Goal: Task Accomplishment & Management: Complete application form

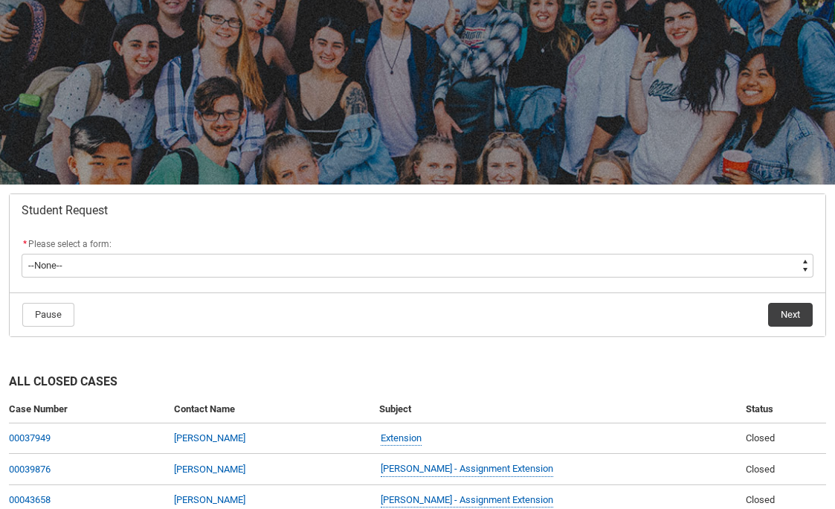
scroll to position [117, 0]
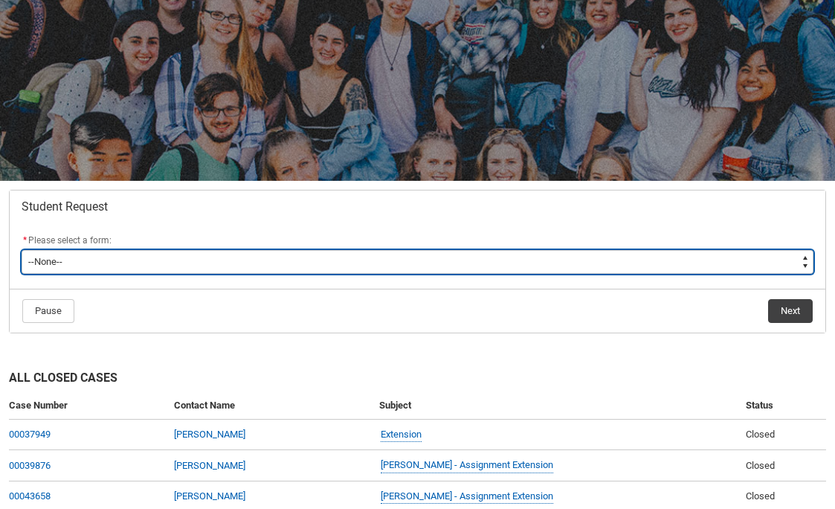
click at [437, 267] on select "--None-- Academic Transcript Application to Appeal Assignment Extension Change …" at bounding box center [418, 262] width 792 height 24
type lightning-select "Special_Consideration_Choice"
select select "Special_Consideration_Choice"
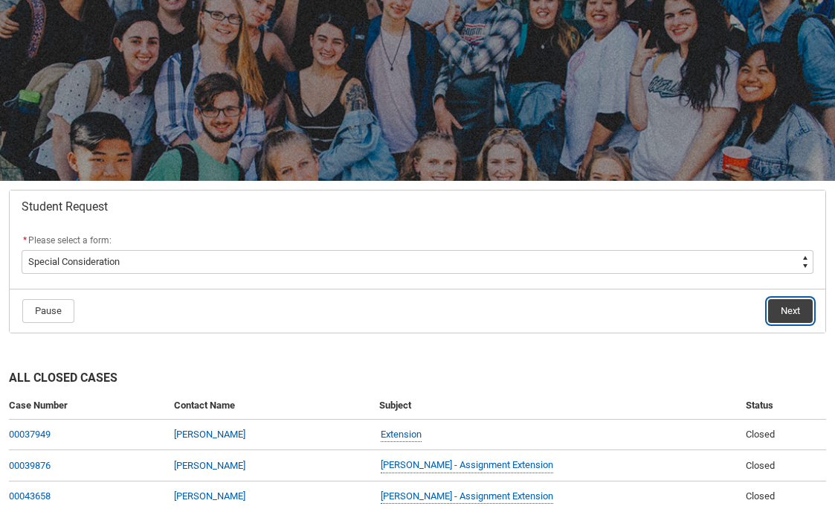
click at [800, 303] on button "Next" at bounding box center [790, 311] width 45 height 24
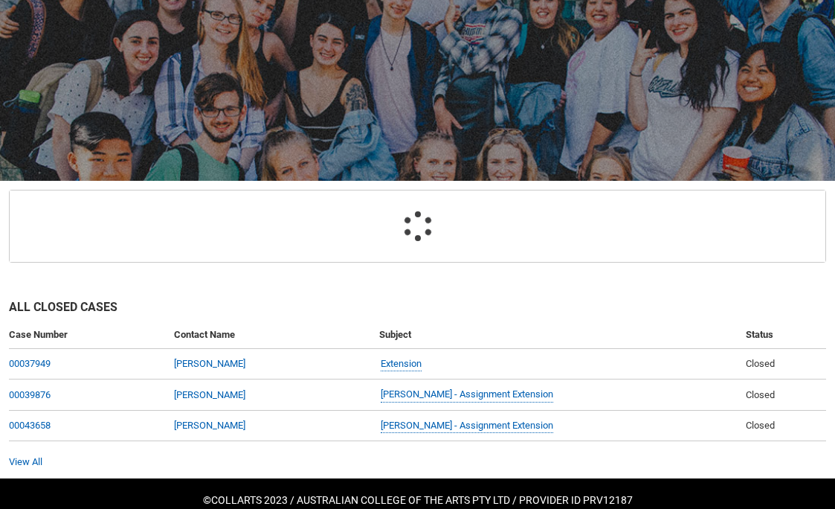
scroll to position [158, 0]
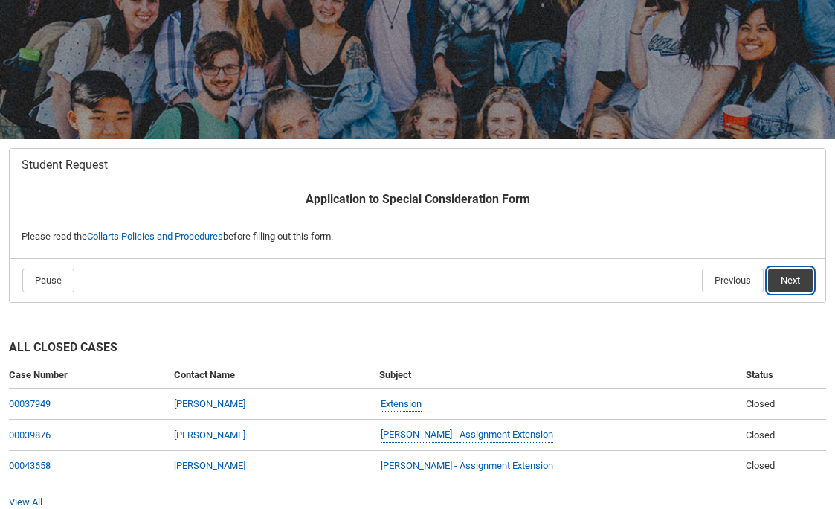
click at [794, 281] on button "Next" at bounding box center [790, 281] width 45 height 24
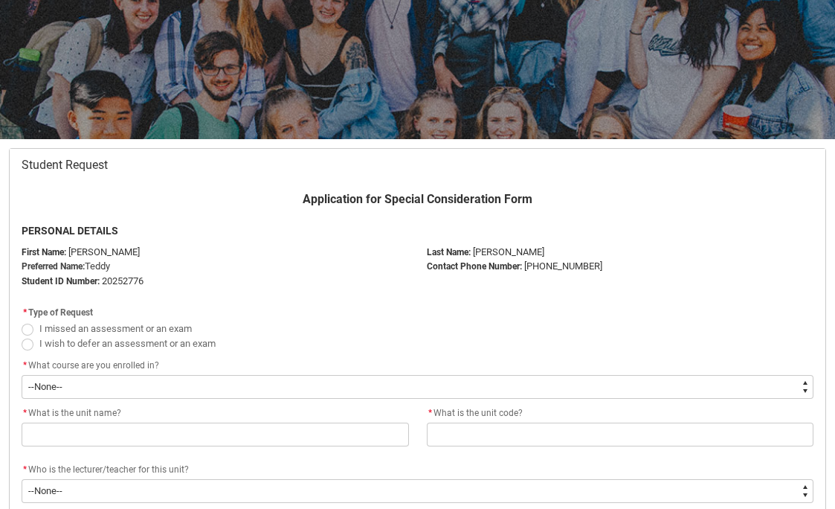
click at [23, 345] on span "Redu_Student_Request flow" at bounding box center [28, 344] width 12 height 12
click at [22, 335] on input "I wish to defer an assessment or an exam" at bounding box center [21, 335] width 1 height 1
radio input "true"
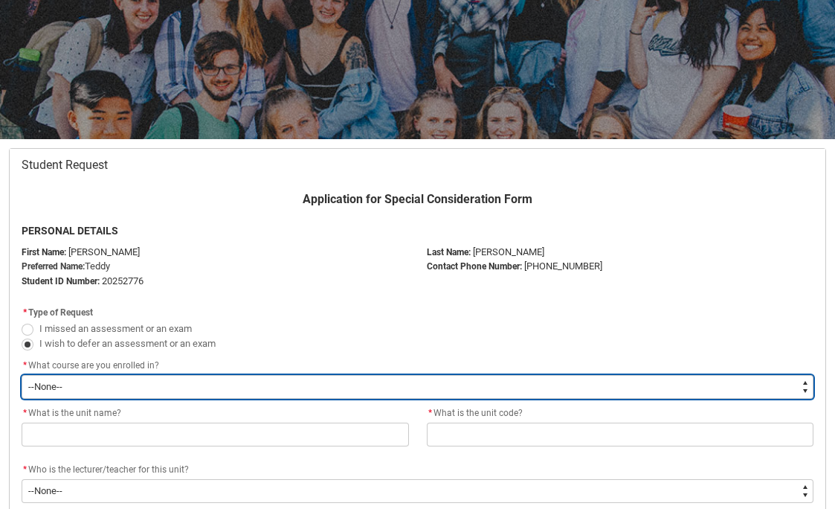
click at [89, 379] on select "--None-- Diploma of Music Production V2" at bounding box center [418, 387] width 792 height 24
type lightning-select "recordPicklist_ProgramEnrollment.a0jOZ000003NiRfYAK"
select select "recordPicklist_ProgramEnrollment.a0jOZ000003NiRfYAK"
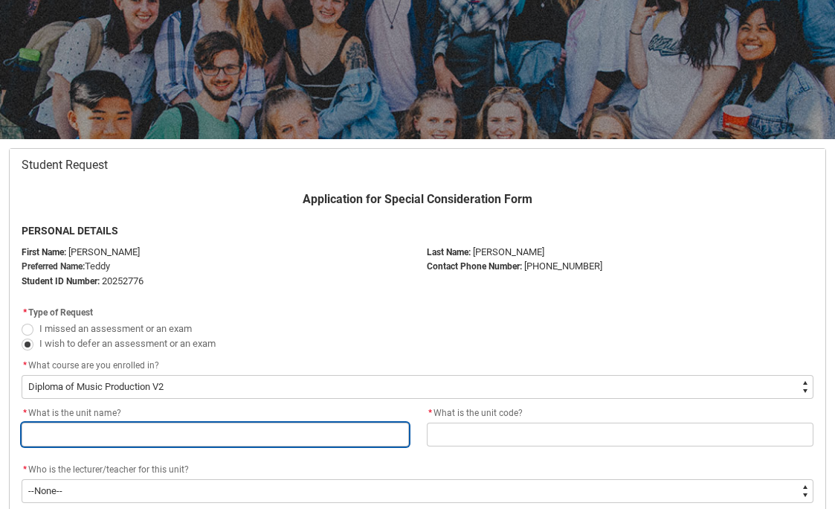
click at [94, 433] on input "Redu_Student_Request flow" at bounding box center [216, 434] width 388 height 24
type lightning-primitive-input-simple "Industry foundations"
type input "Industry foundations"
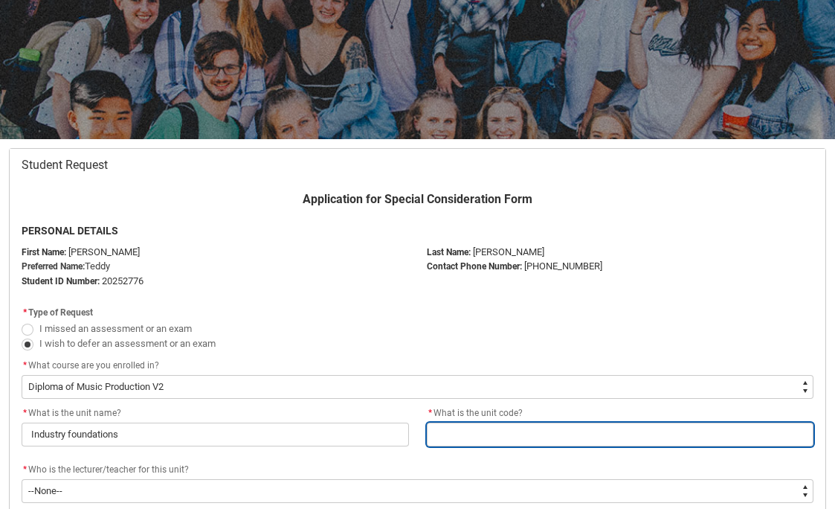
click at [532, 427] on input "Redu_Student_Request flow" at bounding box center [621, 434] width 388 height 24
type lightning-primitive-input-simple "CRFIFOS"
type input "CRFIFOS"
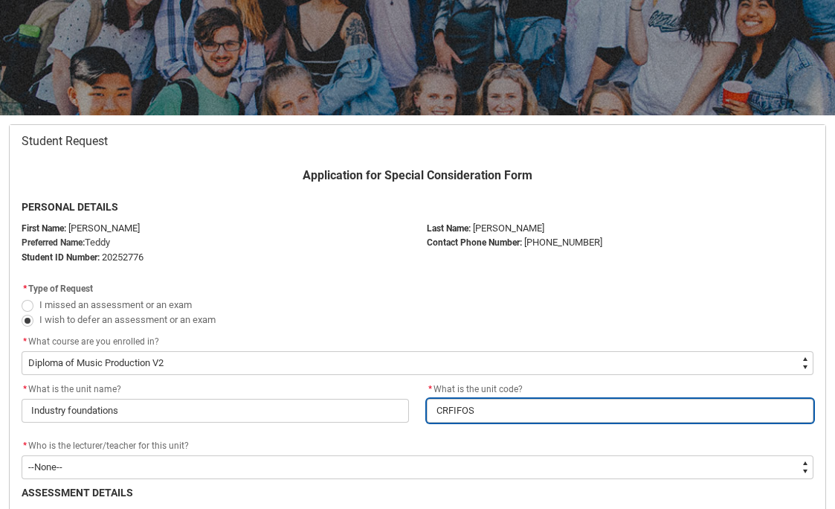
scroll to position [184, 0]
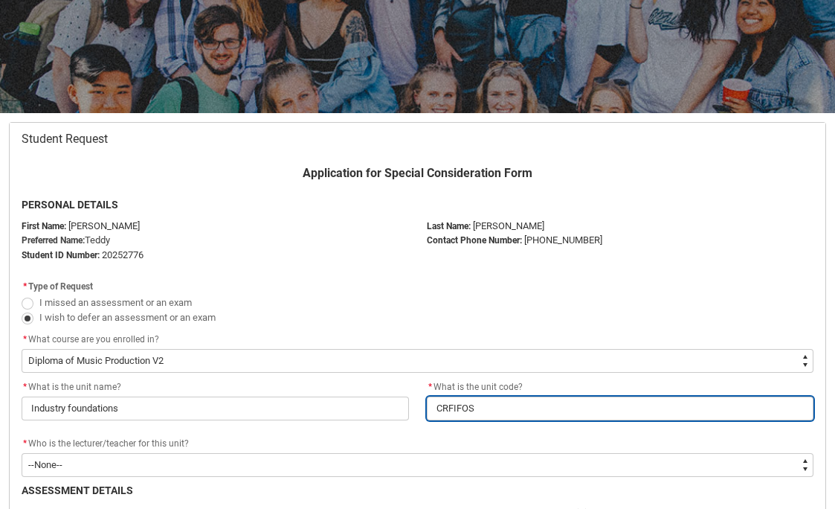
click at [496, 401] on input "CRFIFOS" at bounding box center [621, 408] width 388 height 24
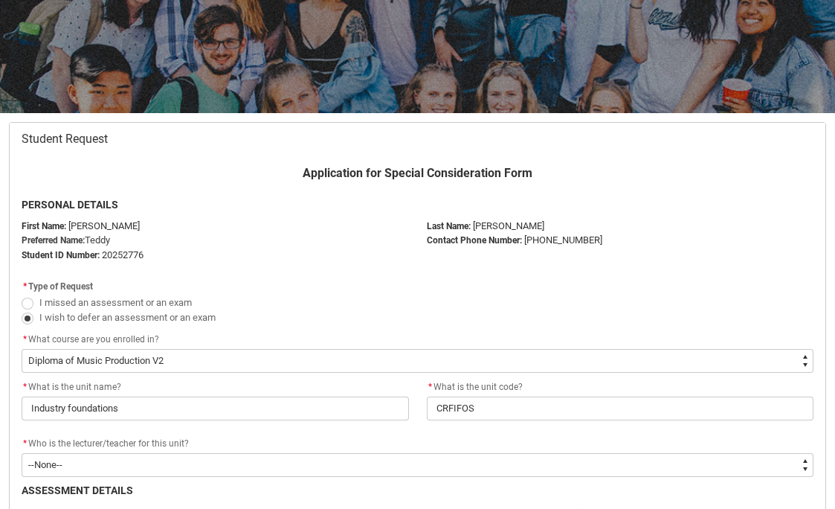
click at [505, 373] on flowruntime-screen-field "* What course are you enrolled in? * --None-- Diploma of Music Production V2" at bounding box center [418, 355] width 810 height 48
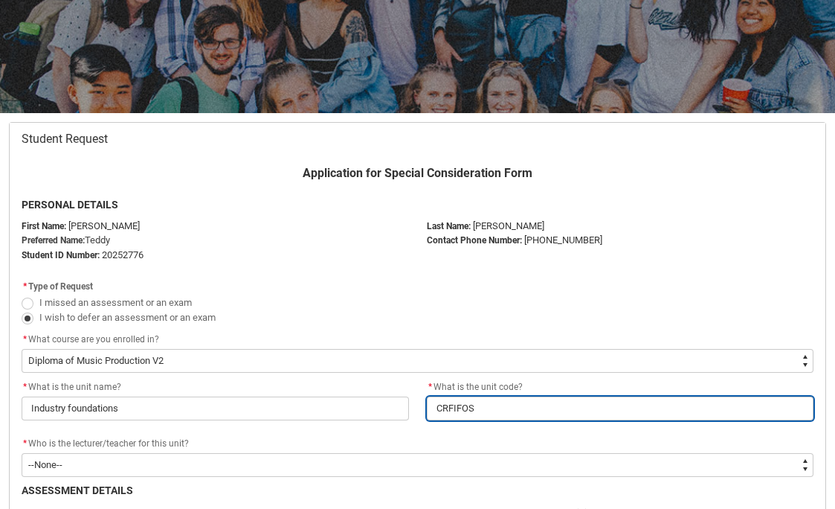
click at [489, 411] on input "CRFIFOS" at bounding box center [621, 408] width 388 height 24
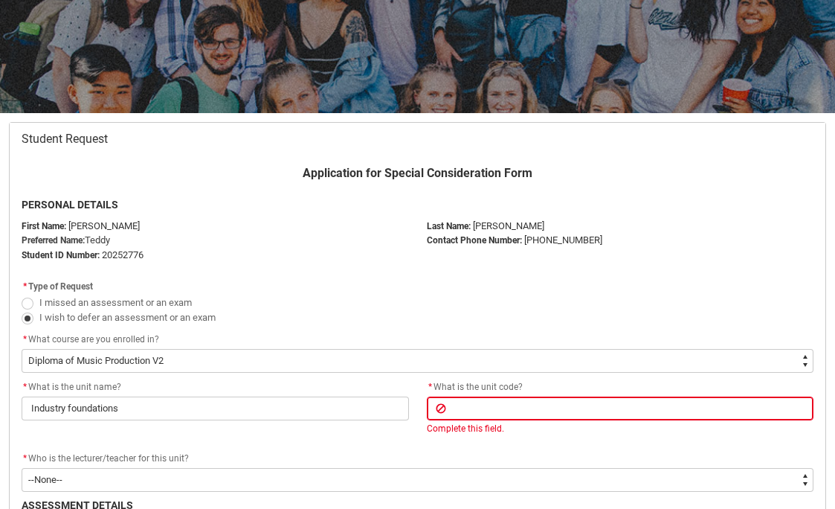
click at [468, 347] on div "* What course are you enrolled in?" at bounding box center [418, 340] width 792 height 18
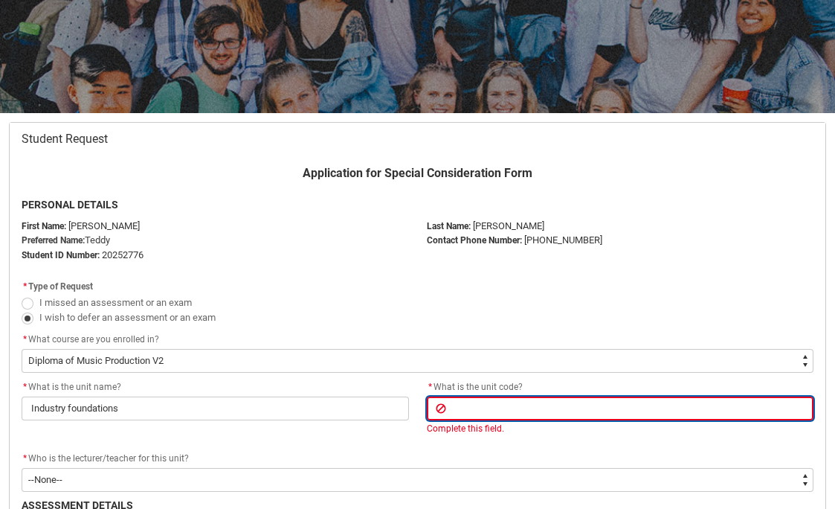
click at [468, 401] on input "Redu_Student_Request flow" at bounding box center [621, 408] width 388 height 24
click at [507, 415] on input "Redu_Student_Request flow" at bounding box center [621, 408] width 388 height 24
type lightning-primitive-input-simple "CRFIFOS"
type input "CRFIFOS"
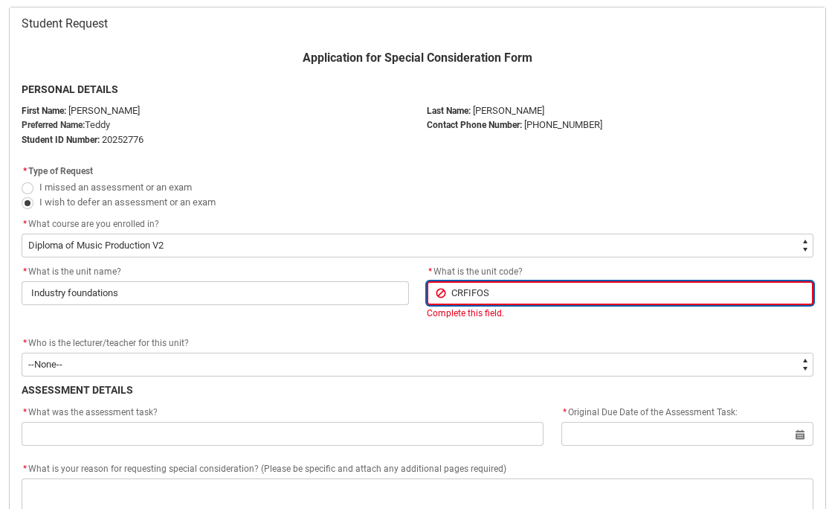
scroll to position [327, 0]
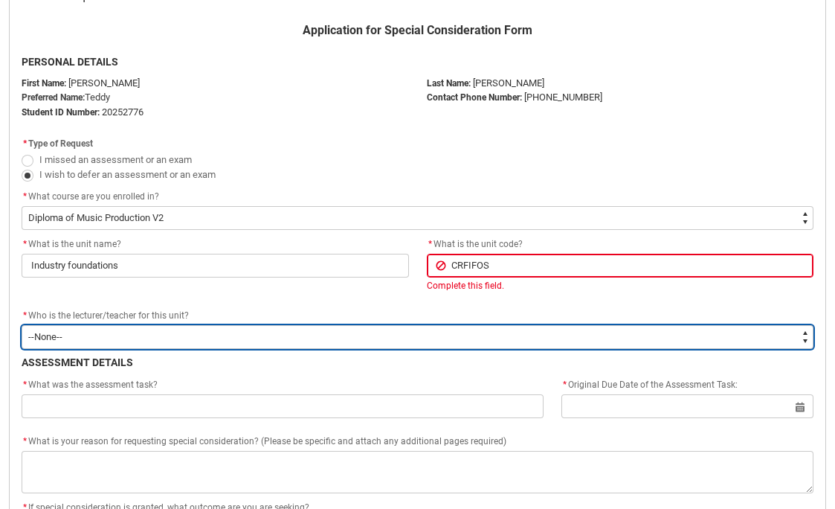
click at [215, 328] on select "--None-- [PERSON_NAME] [PERSON_NAME] [PERSON_NAME] [PERSON_NAME] [PERSON_NAME] …" at bounding box center [418, 337] width 792 height 24
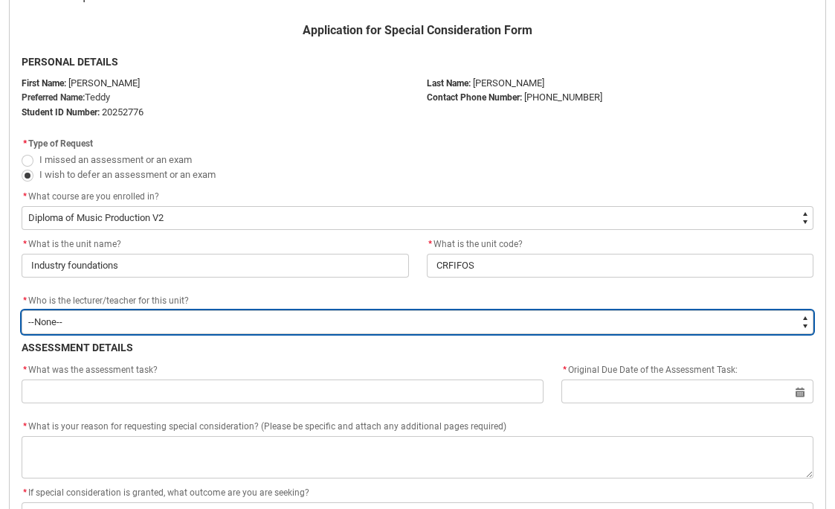
type lightning-select "Faculty_NamefromNtoZ.0035g00000b9AYtAAM"
select select "Faculty_NamefromNtoZ.0035g00000b9AYtAAM"
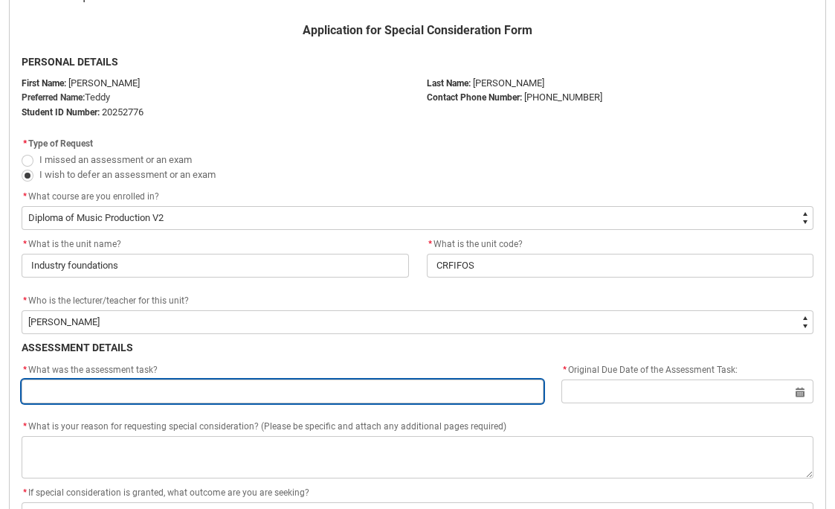
click at [178, 388] on input "Redu_Student_Request flow" at bounding box center [283, 391] width 522 height 24
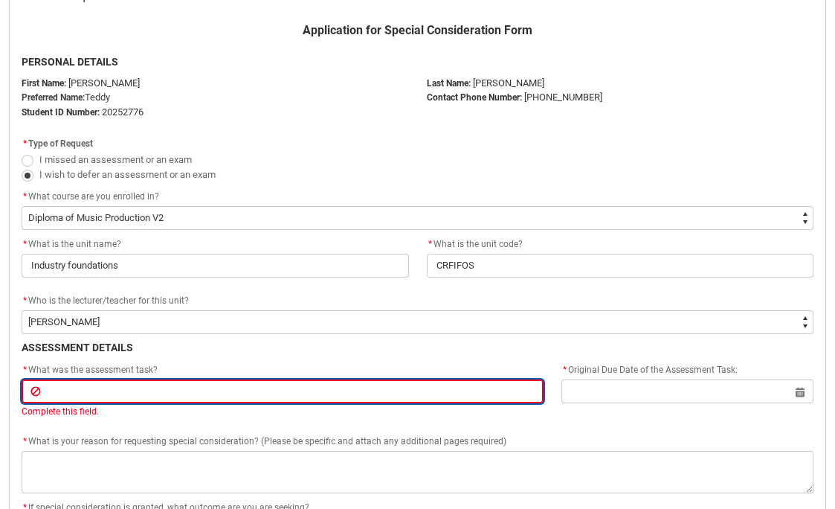
click at [80, 387] on input "Redu_Student_Request flow" at bounding box center [283, 391] width 522 height 24
paste input "Final Creative Experiment and Annotated Bibliography – Part 2"
type lightning-primitive-input-simple "Final Creative Experiment and Annotated Bibliography – Part 2"
type input "Final Creative Experiment and Annotated Bibliography – Part 2"
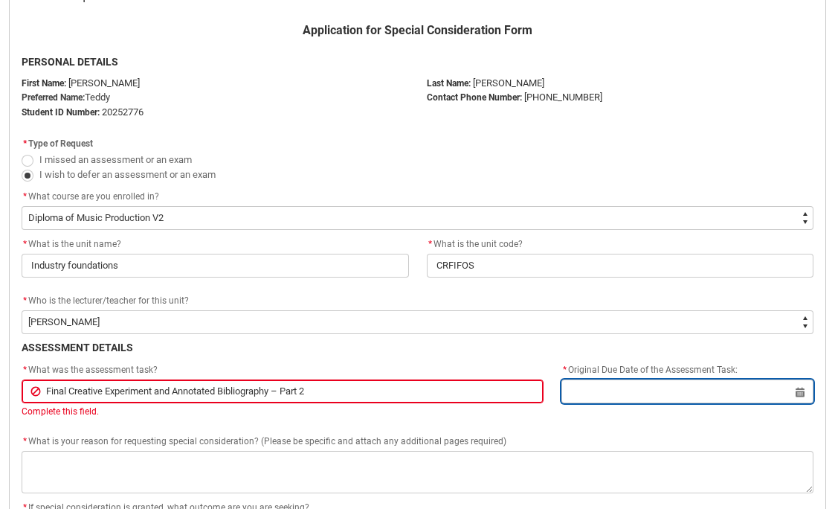
click at [624, 393] on input "Redu_Student_Request flow" at bounding box center [688, 391] width 252 height 24
select select "2025"
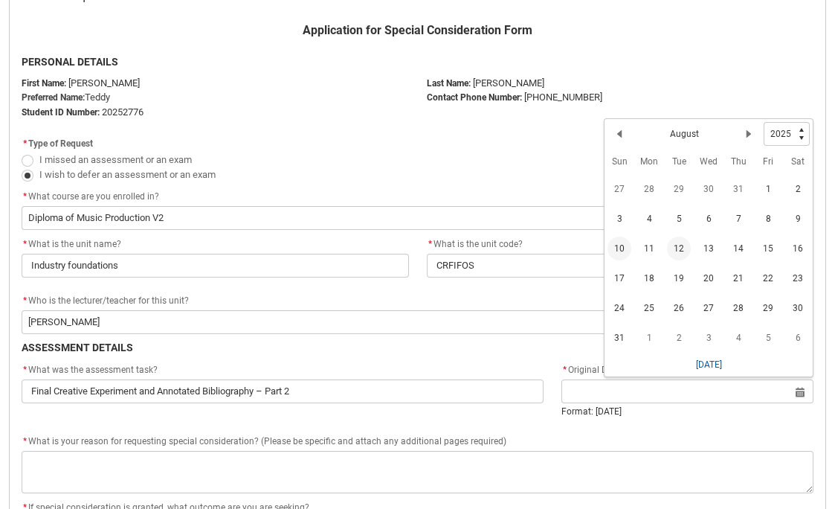
click at [622, 244] on span "10" at bounding box center [620, 249] width 24 height 24
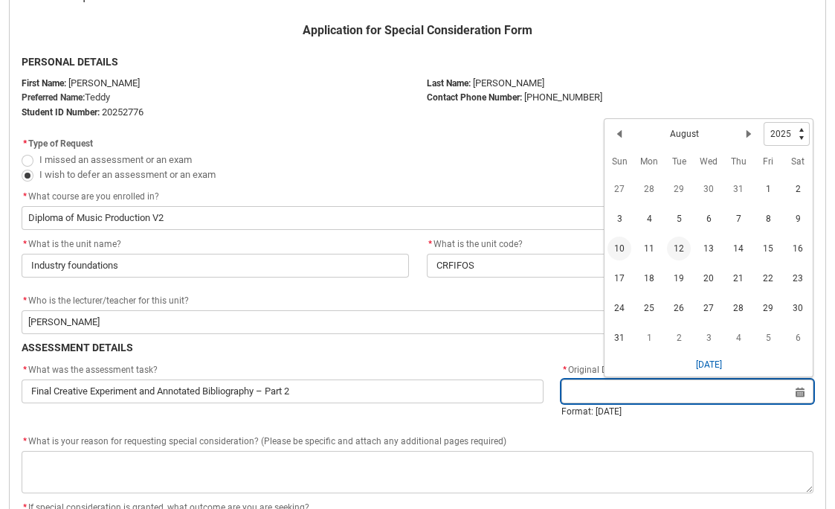
type lightning-datepicker "[DATE]"
type lightning-input "[DATE]"
type input "[DATE]"
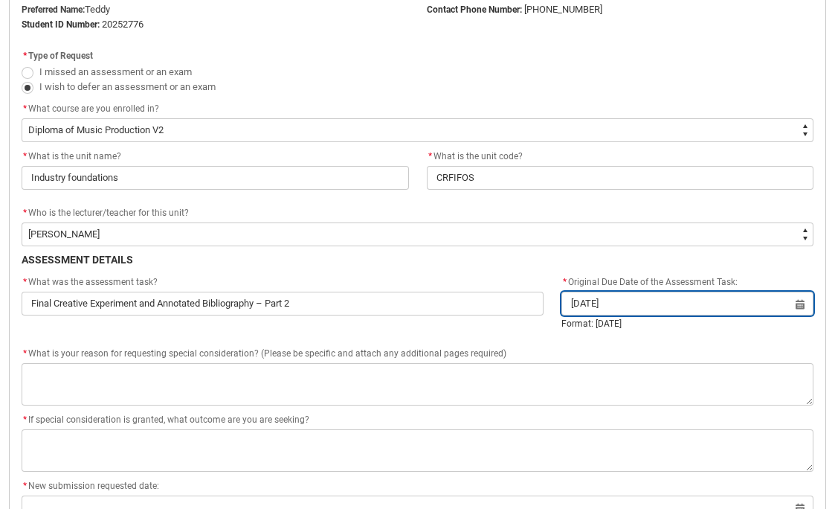
scroll to position [458, 0]
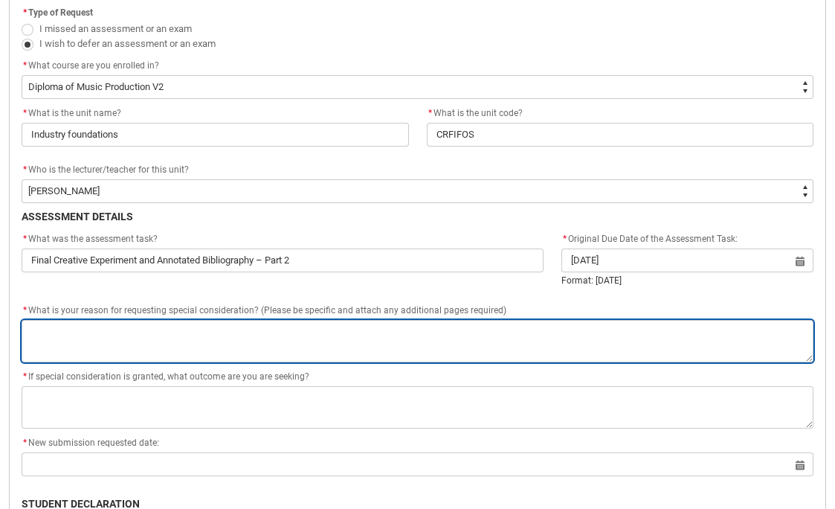
click at [334, 336] on textarea "*" at bounding box center [418, 341] width 792 height 42
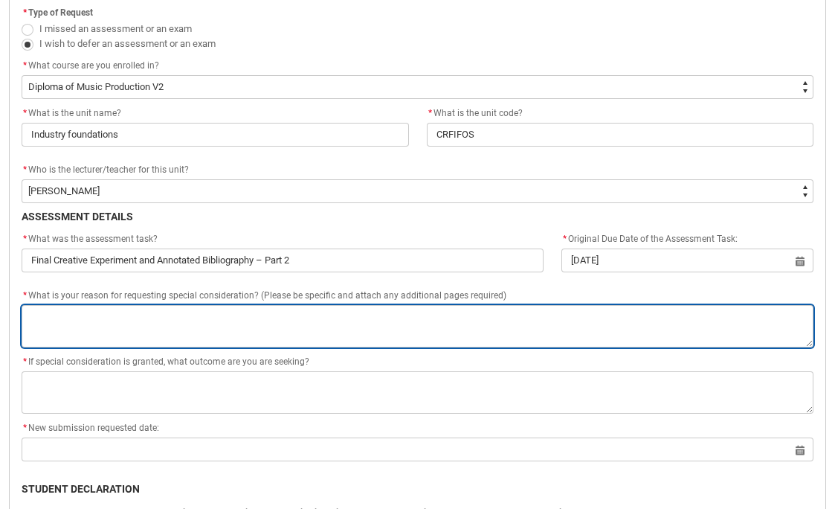
type lightning-textarea "F"
type textarea "F"
type lightning-textarea "Fa"
type textarea "Fa"
type lightning-textarea "Fam"
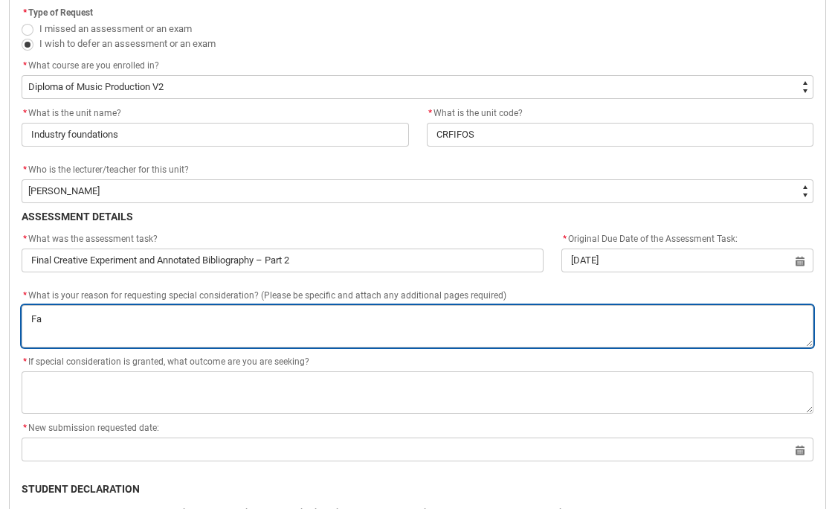
type textarea "Fam"
type lightning-textarea "Fami"
type textarea "Fami"
type lightning-textarea "Famil"
type textarea "Famil"
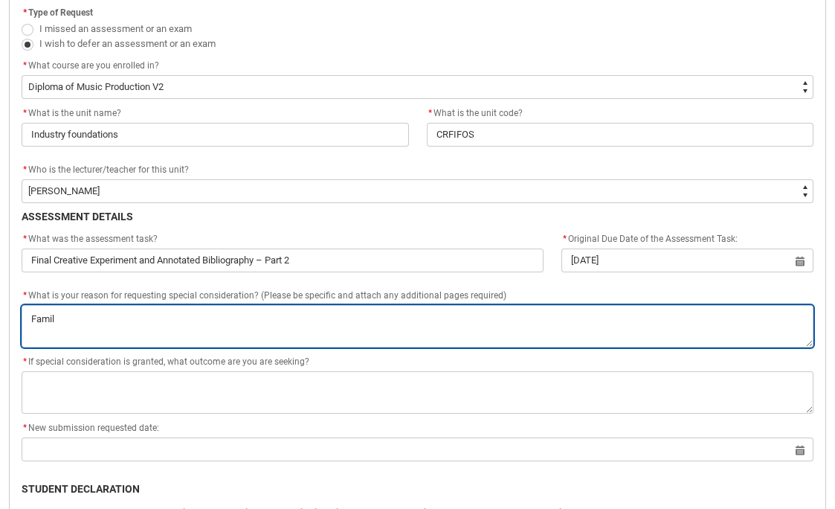
type lightning-textarea "Family"
type textarea "Family"
type lightning-textarea "Family"
type textarea "Family"
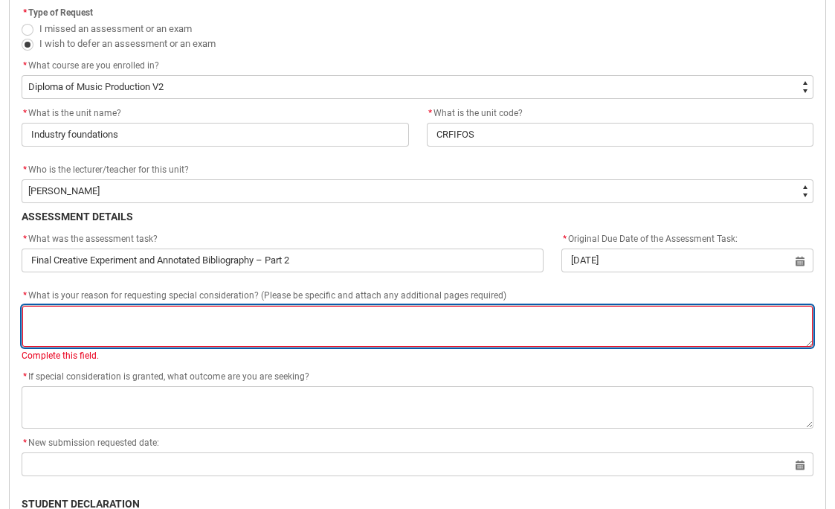
type lightning-textarea "U"
type textarea "U"
type lightning-textarea "Un"
type textarea "Un"
type lightning-textarea "Und"
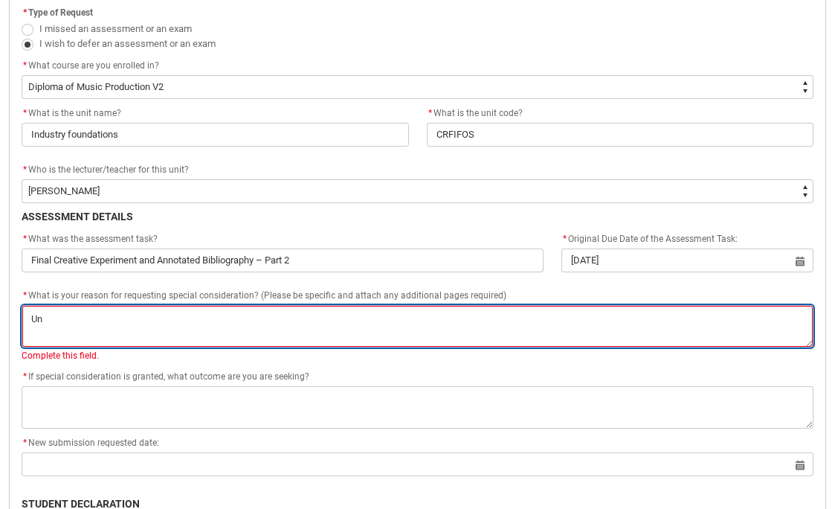
type textarea "Und"
type lightning-textarea "Unde"
type textarea "Unde"
type lightning-textarea "Under"
type textarea "Under"
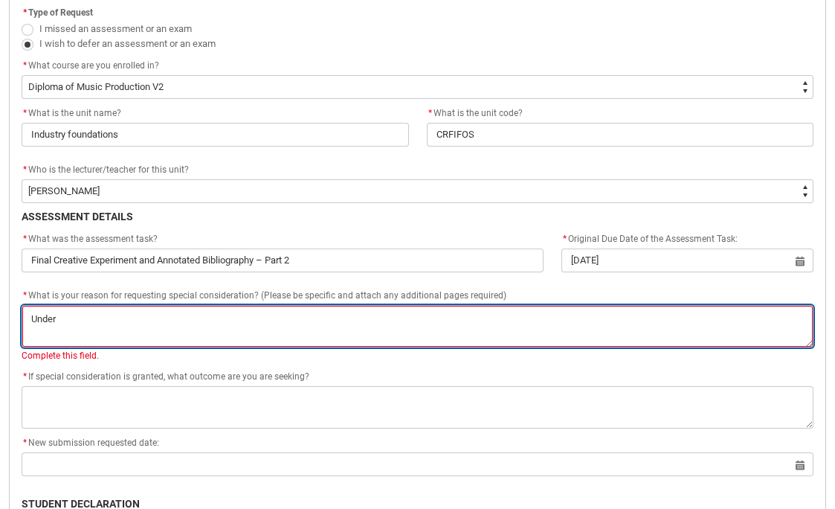
type lightning-textarea "Under"
type textarea "Under"
type lightning-textarea "Under i"
type textarea "Under i"
type lightning-textarea "Under im"
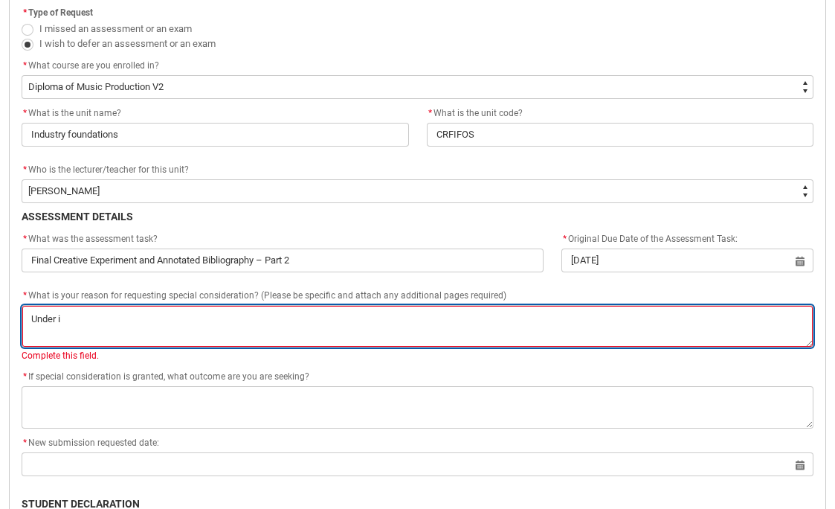
type textarea "Under im"
type lightning-textarea "Under imm"
type textarea "Under imm"
type lightning-textarea "Under imme"
type textarea "Under imme"
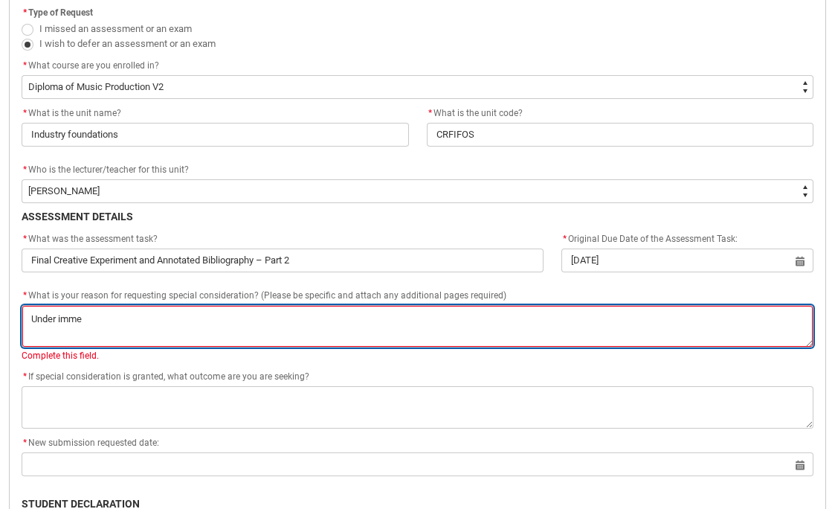
type lightning-textarea "Under immen"
type textarea "Under immen"
type lightning-textarea "Under immens"
type textarea "Under immens"
type lightning-textarea "Under immense"
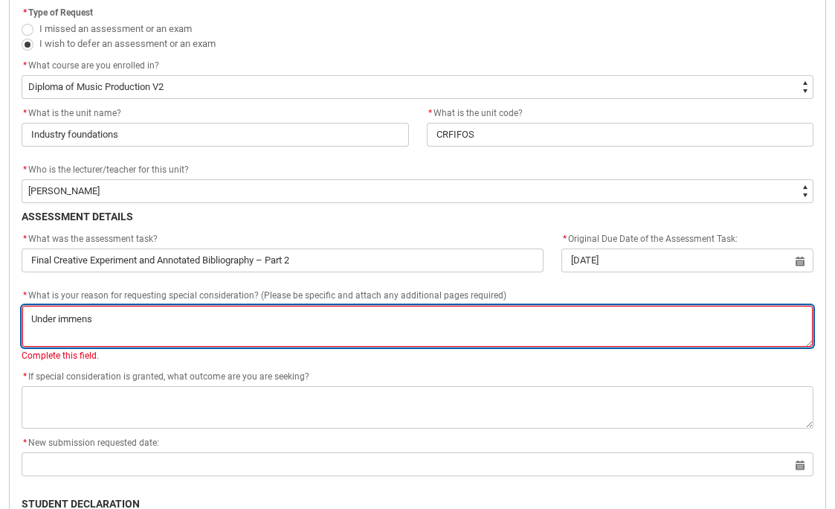
type textarea "Under immense"
type lightning-textarea "Under immense"
type textarea "Under immense"
type lightning-textarea "Under immense s"
type textarea "Under immense s"
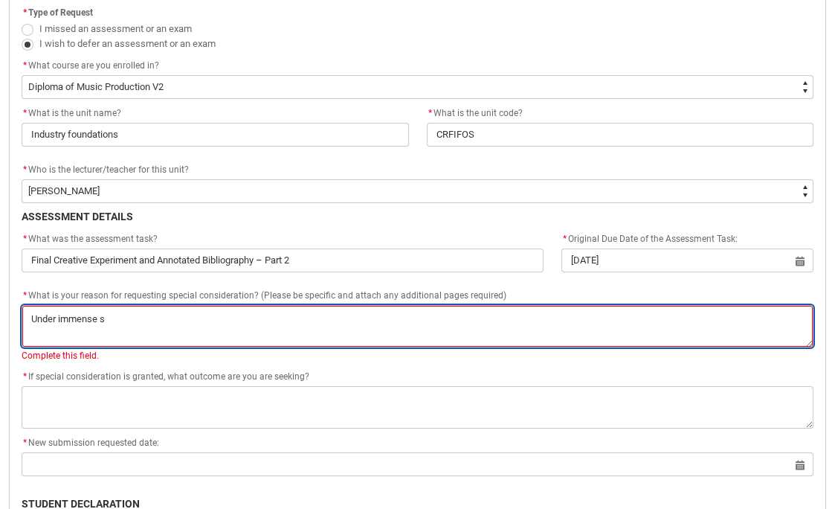
type lightning-textarea "Under immense st"
type textarea "Under immense st"
type lightning-textarea "Under immense str"
type textarea "Under immense str"
type lightning-textarea "Under immense stre"
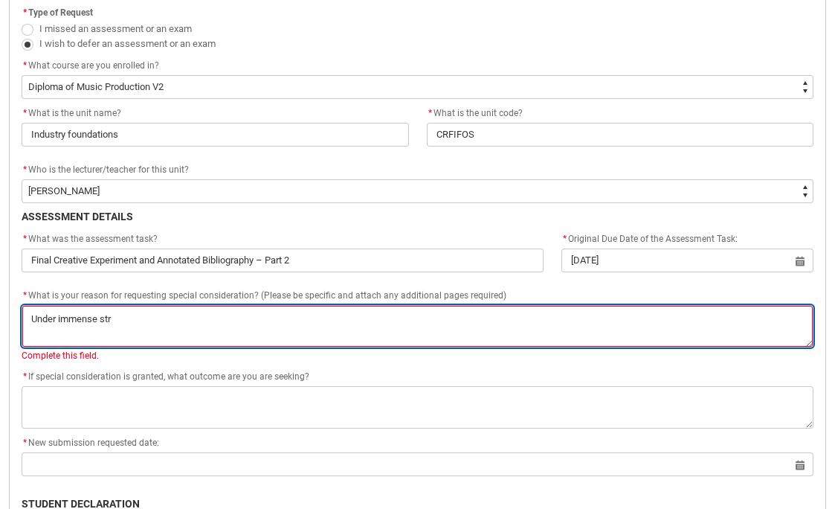
type textarea "Under immense stre"
type lightning-textarea "Under immense stres"
type textarea "Under immense stres"
type lightning-textarea "Under immense stress"
type textarea "Under immense stress"
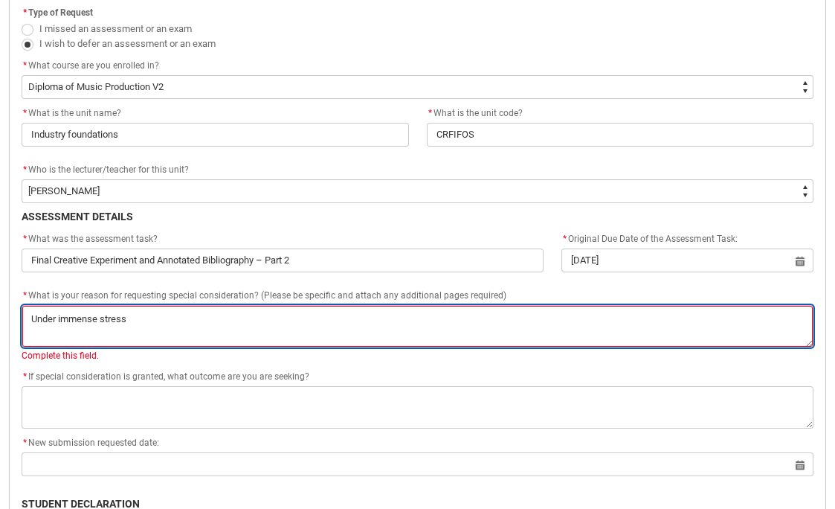
type lightning-textarea "Under immense stress"
type textarea "Under immense stress"
type lightning-textarea "Under immense stress d"
type textarea "Under immense stress d"
type lightning-textarea "Under immense stress du"
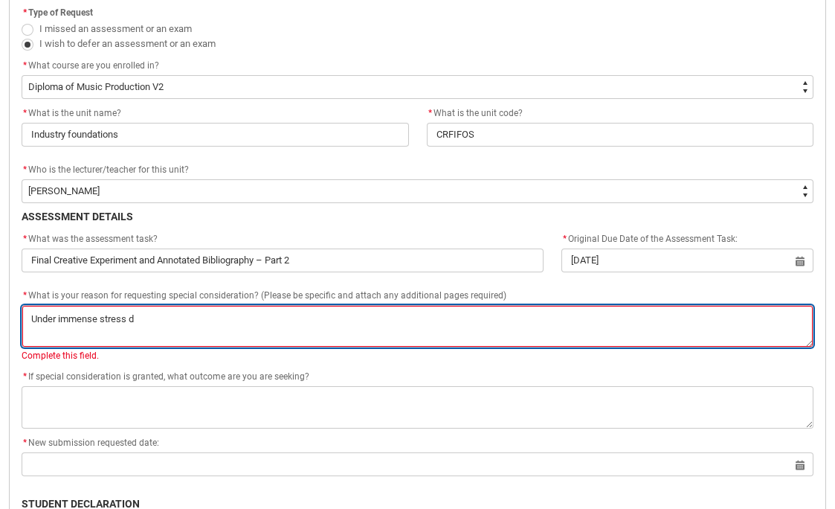
type textarea "Under immense stress du"
type lightning-textarea "Under immense stress due"
type textarea "Under immense stress due"
type lightning-textarea "Under immense stress due"
type textarea "Under immense stress due"
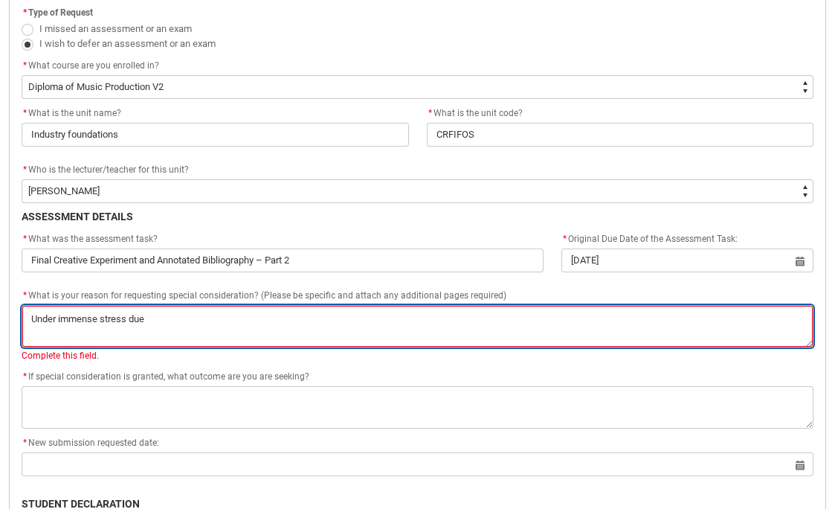
type lightning-textarea "Under immense stress due t"
type textarea "Under immense stress due t"
type lightning-textarea "Under immense stress due to"
type textarea "Under immense stress due to"
type lightning-textarea "Under immense stress due to"
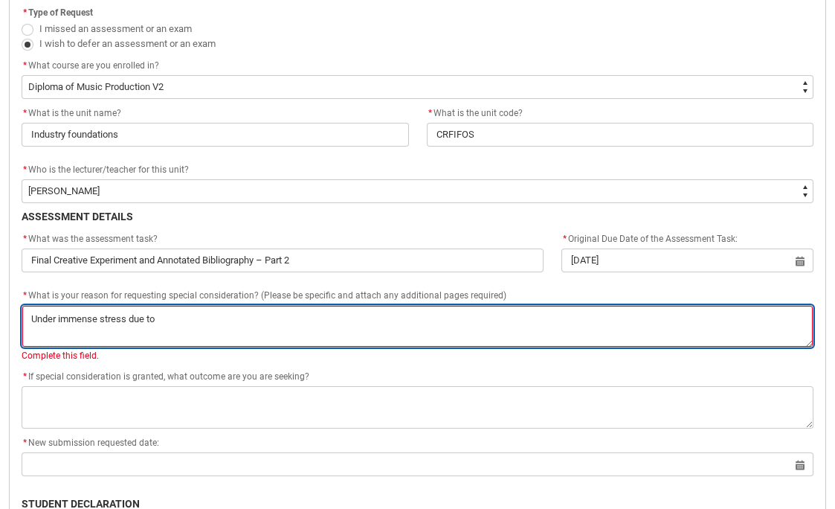
type textarea "Under immense stress due to"
type lightning-textarea "Under immense stress due to m"
type textarea "Under immense stress due to m"
type lightning-textarea "Under immense stress due to my"
type textarea "Under immense stress due to my"
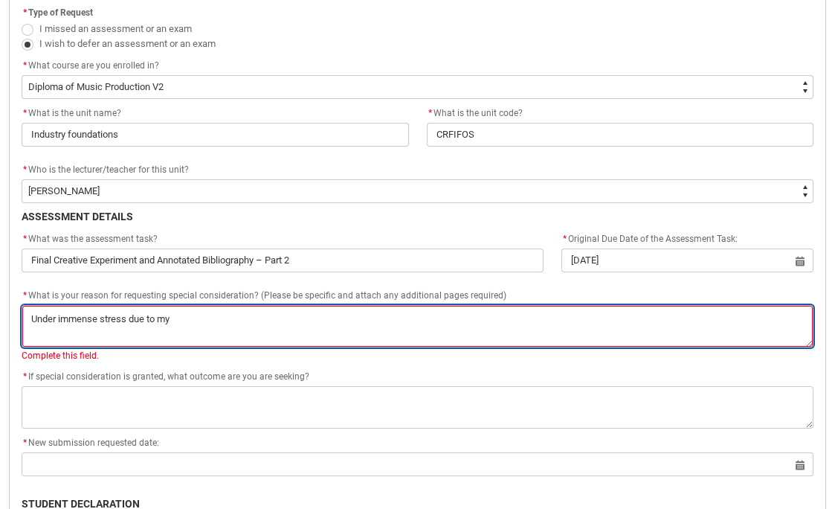
type lightning-textarea "Under immense stress due to my"
type textarea "Under immense stress due to my"
type lightning-textarea "Under immense stress due to my m"
type textarea "Under immense stress due to my m"
type lightning-textarea "Under immense stress due to my mu"
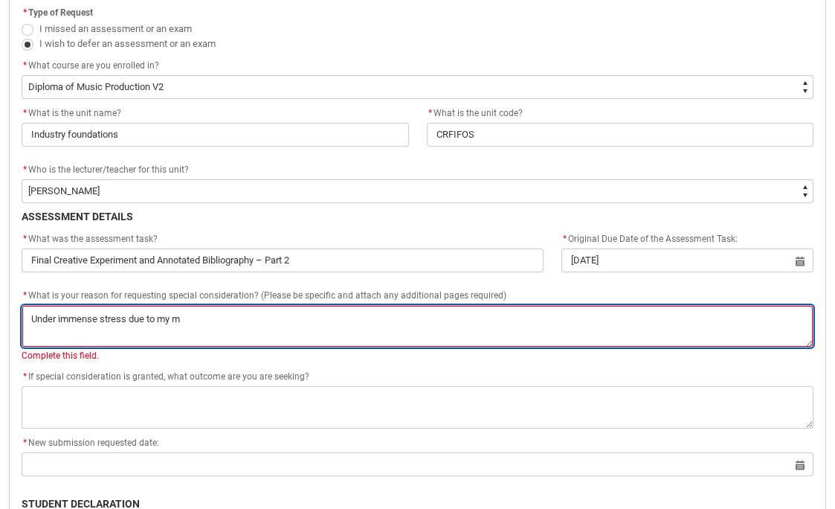
type textarea "Under immense stress due to my mu"
type lightning-textarea "Under immense stress due to my mum"
type textarea "Under immense stress due to my mum"
type lightning-textarea "Under immense stress due to my mum"
type textarea "Under immense stress due to my mum"
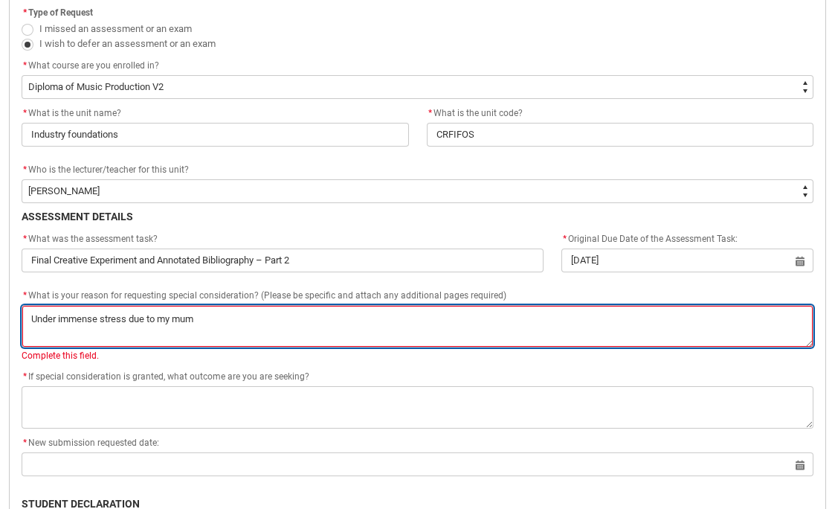
type lightning-textarea "Under immense stress due to my mum b"
type textarea "Under immense stress due to my mum b"
type lightning-textarea "Under immense stress due to my mum be"
type textarea "Under immense stress due to my mum be"
type lightning-textarea "Under immense stress due to my mum bei"
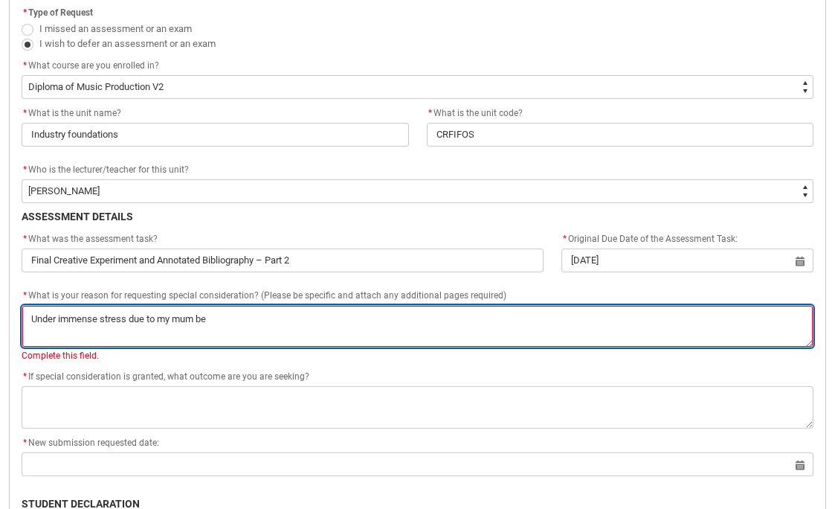
type textarea "Under immense stress due to my mum bei"
type lightning-textarea "Under immense stress due to my mum bein"
type textarea "Under immense stress due to my mum bein"
type lightning-textarea "Under immense stress due to my mum being"
type textarea "Under immense stress due to my mum being"
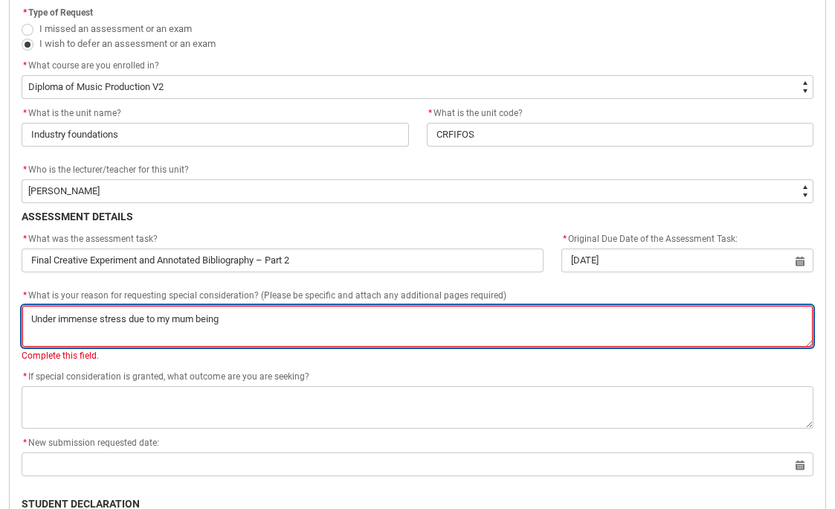
type lightning-textarea "Under immense stress due to my mum being"
type textarea "Under immense stress due to my mum being"
type lightning-textarea "Under immense stress due to my mum being s"
type textarea "Under immense stress due to my mum being s"
type lightning-textarea "Under immense stress due to my mum being sc"
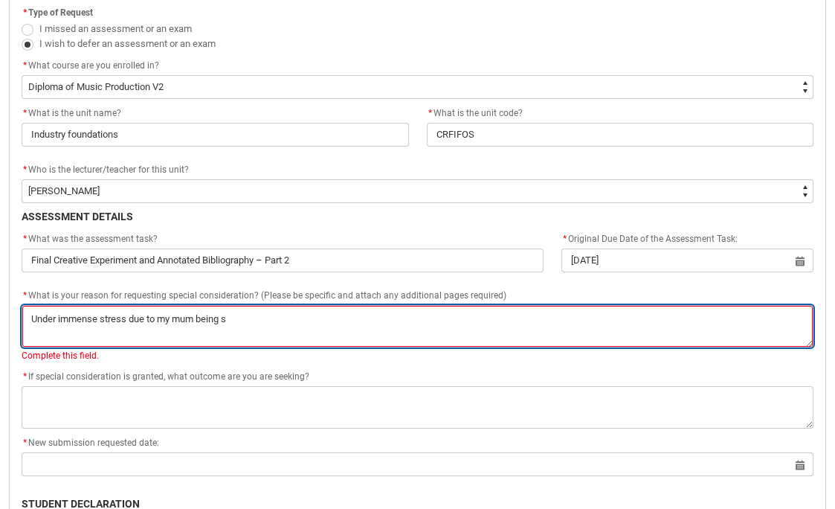
type textarea "Under immense stress due to my mum being sc"
type lightning-textarea "Under immense stress due to my mum being sca"
type textarea "Under immense stress due to my mum being sca"
type lightning-textarea "Under immense stress due to my mum being scam"
type textarea "Under immense stress due to my mum being scam"
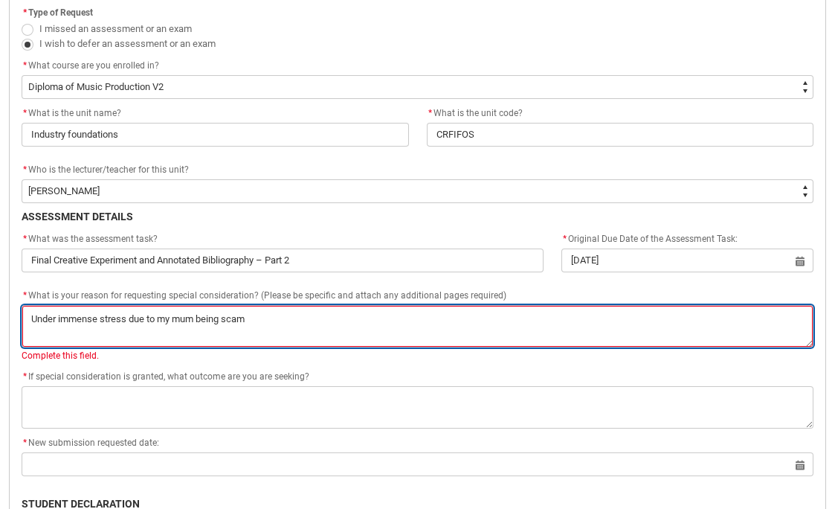
type lightning-textarea "Under immense stress due to my mum being scamm"
type textarea "Under immense stress due to my mum being scamm"
type lightning-textarea "Under immense stress due to my mum being scamme"
type textarea "Under immense stress due to my mum being scamme"
type lightning-textarea "Under immense stress due to my mum being scammed"
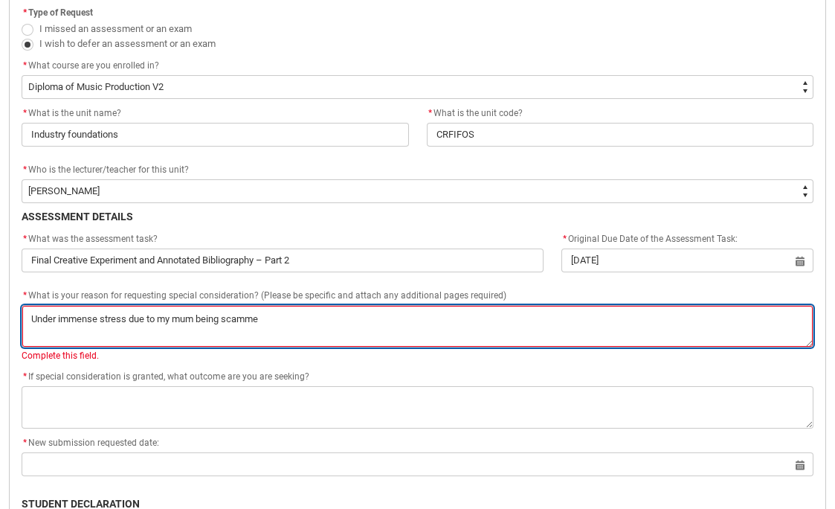
type textarea "Under immense stress due to my mum being scammed"
type lightning-textarea "Under immense stress due to my mum being scammed"
type textarea "Under immense stress due to my mum being scammed"
type lightning-textarea "Under immense stress due to my mum being scammed o"
type textarea "Under immense stress due to my mum being scammed o"
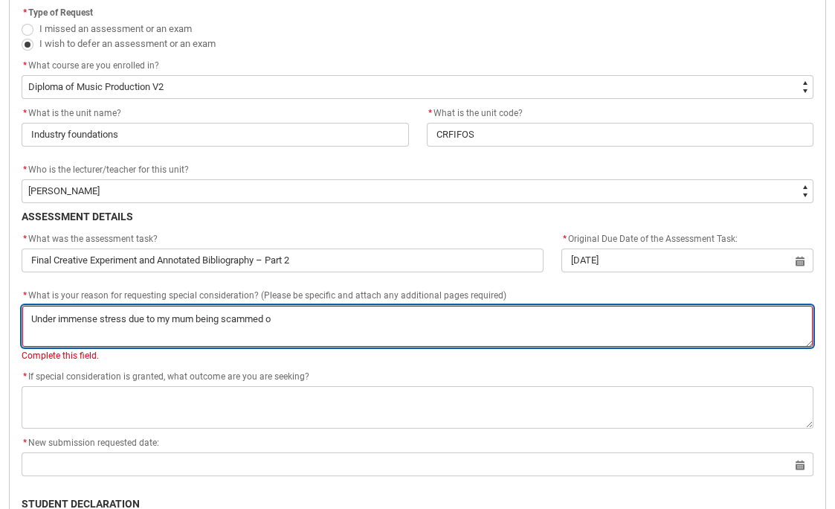
type lightning-textarea "Under immense stress due to my mum being scammed ou"
type textarea "Under immense stress due to my mum being scammed ou"
type lightning-textarea "Under immense stress due to my mum being scammed out"
type textarea "Under immense stress due to my mum being scammed out"
type lightning-textarea "Under immense stress due to my mum being scammed out"
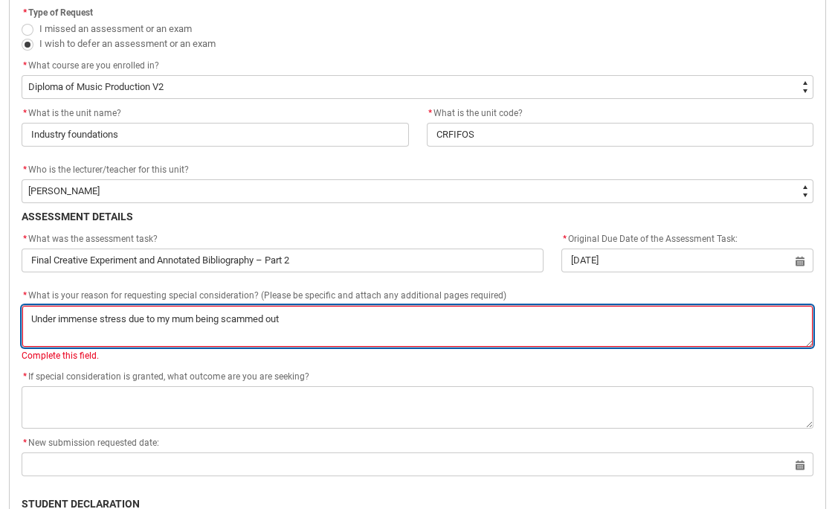
type textarea "Under immense stress due to my mum being scammed out"
type lightning-textarea "Under immense stress due to my mum being scammed out o"
type textarea "Under immense stress due to my mum being scammed out o"
type lightning-textarea "Under immense stress due to my mum being scammed out of"
type textarea "Under immense stress due to my mum being scammed out of"
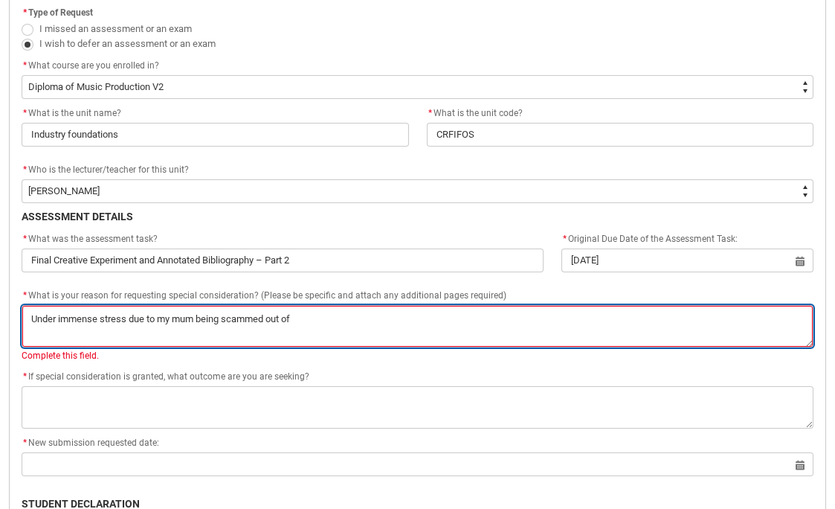
type lightning-textarea "Under immense stress due to my mum being scammed out of"
type textarea "Under immense stress due to my mum being scammed out of"
type lightning-textarea "Under immense stress due to my mum being scammed out of a"
type textarea "Under immense stress due to my mum being scammed out of a"
type lightning-textarea "Under immense stress due to my mum being scammed out of al"
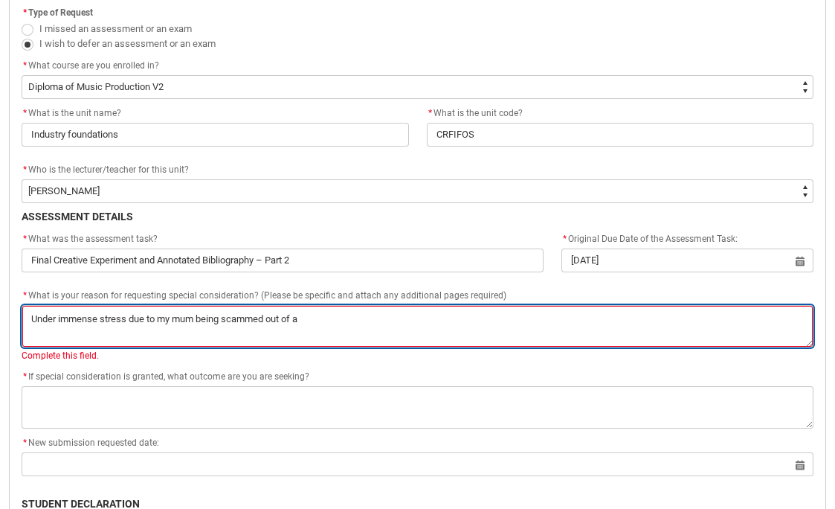
type textarea "Under immense stress due to my mum being scammed out of al"
type lightning-textarea "Under immense stress due to my mum being scammed out of all"
type textarea "Under immense stress due to my mum being scammed out of all"
type lightning-textarea "Under immense stress due to my mum being scammed out of all"
type textarea "Under immense stress due to my mum being scammed out of all"
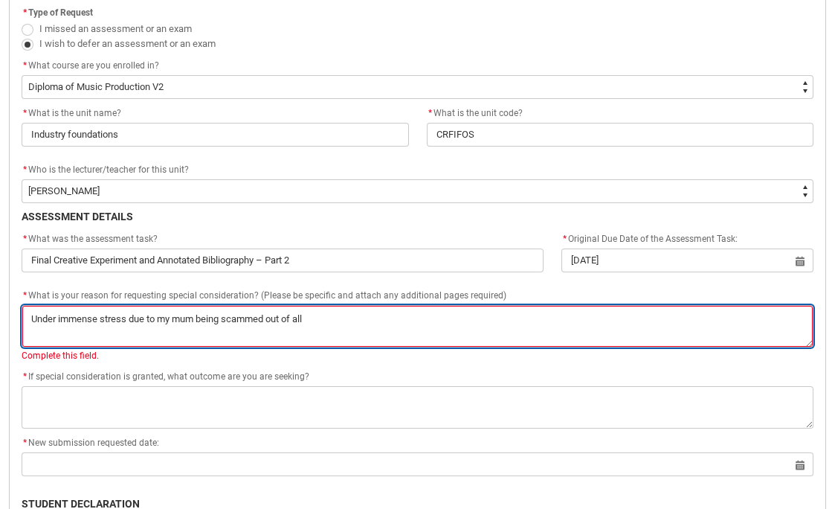
type lightning-textarea "Under immense stress due to my mum being scammed out of all h"
type textarea "Under immense stress due to my mum being scammed out of all h"
type lightning-textarea "Under immense stress due to my mum being scammed out of all he"
type textarea "Under immense stress due to my mum being scammed out of all he"
type lightning-textarea "Under immense stress due to my mum being scammed out of all her"
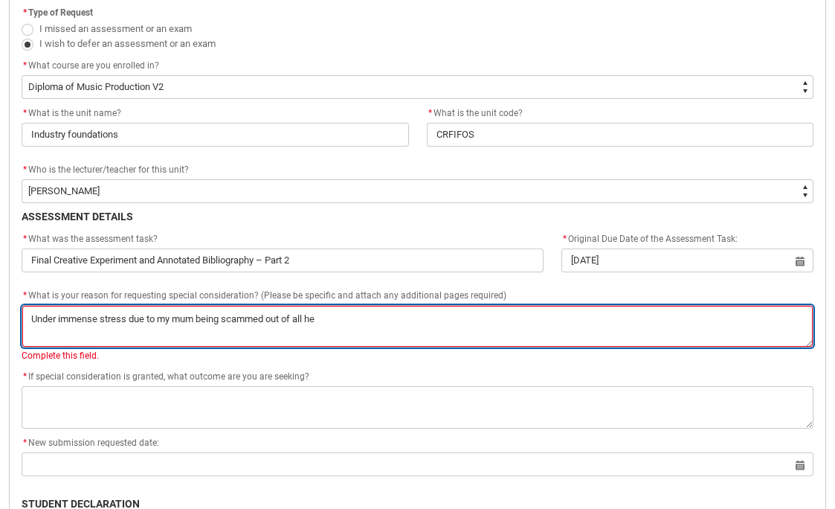
type textarea "Under immense stress due to my mum being scammed out of all her"
type lightning-textarea "Under immense stress due to my mum being scammed out of all her"
type textarea "Under immense stress due to my mum being scammed out of all her"
type lightning-textarea "Under immense stress due to my mum being scammed out of all her m"
type textarea "Under immense stress due to my mum being scammed out of all her m"
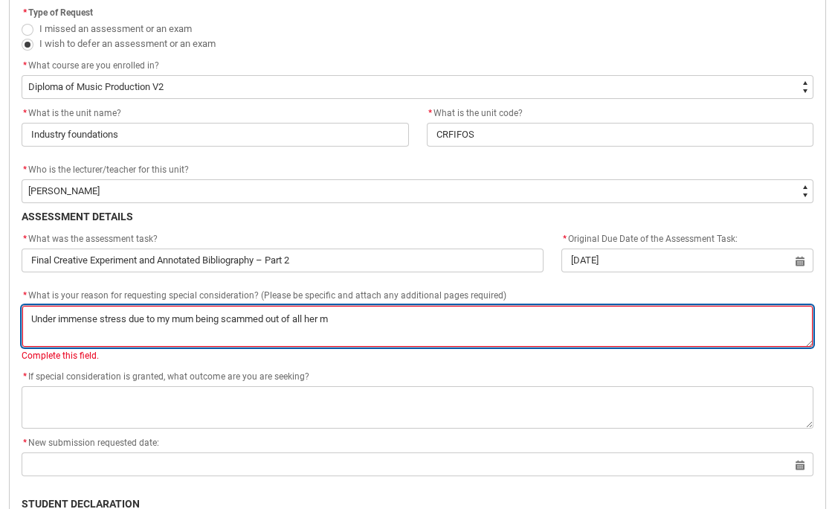
type lightning-textarea "Under immense stress due to my mum being scammed out of all her mo"
type textarea "Under immense stress due to my mum being scammed out of all her mo"
type lightning-textarea "Under immense stress due to my mum being scammed out of all her mon"
type textarea "Under immense stress due to my mum being scammed out of all her mon"
type lightning-textarea "Under immense stress due to my mum being scammed out of all her mone"
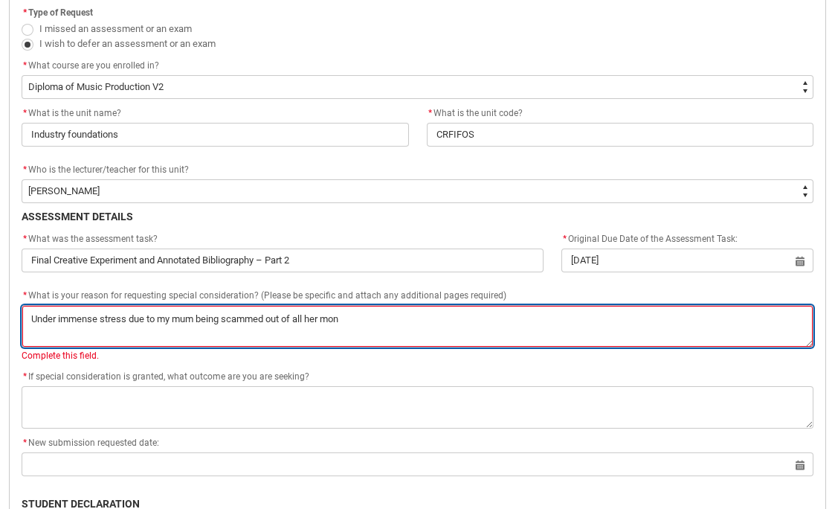
type textarea "Under immense stress due to my mum being scammed out of all her mone"
type lightning-textarea "Under immense stress due to my mum being scammed out of all her money"
type textarea "Under immense stress due to my mum being scammed out of all her money"
type lightning-textarea "Under immense stress due to my mum being scammed out of all her money"
type textarea "Under immense stress due to my mum being scammed out of all her money"
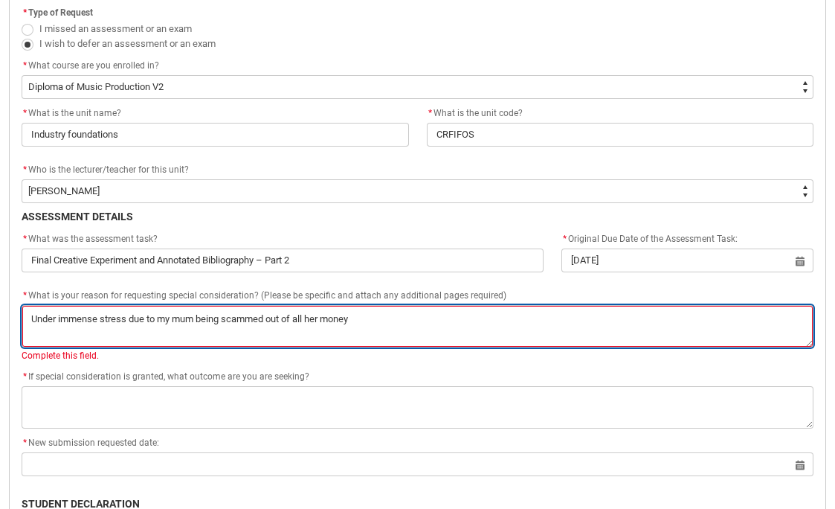
type lightning-textarea "Under immense stress due to my mum being scammed out of all her money o"
type textarea "Under immense stress due to my mum being scammed out of all her money o"
type lightning-textarea "Under immense stress due to my mum being scammed out of all her money ov"
type textarea "Under immense stress due to my mum being scammed out of all her money ov"
type lightning-textarea "Under immense stress due to my mum being scammed out of all her money ove"
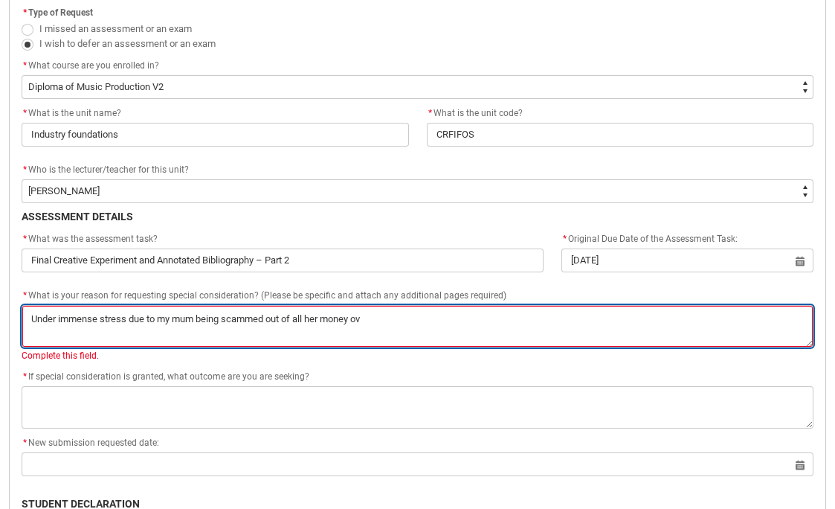
type textarea "Under immense stress due to my mum being scammed out of all her money ove"
type lightning-textarea "Under immense stress due to my mum being scammed out of all her money over"
type textarea "Under immense stress due to my mum being scammed out of all her money over"
type lightning-textarea "Under immense stress due to my mum being scammed out of all her money overs"
type textarea "Under immense stress due to my mum being scammed out of all her money overs"
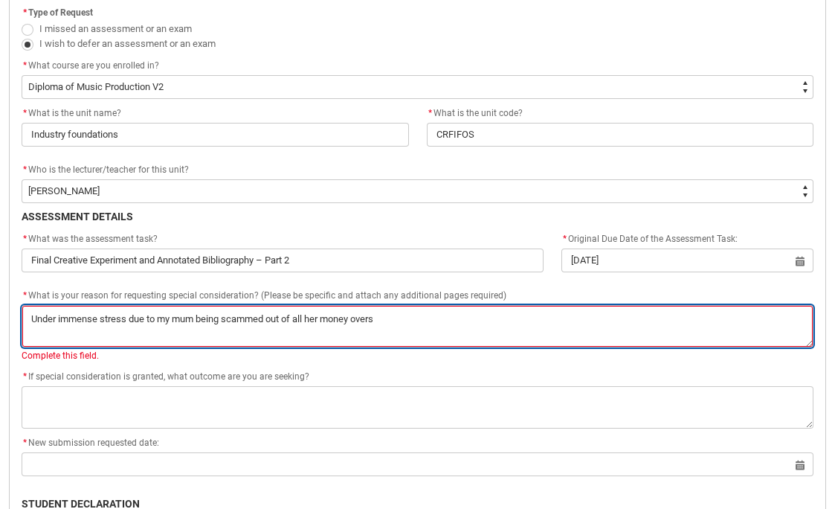
type lightning-textarea "Under immense stress due to my mum being scammed out of all her money overse"
type textarea "Under immense stress due to my mum being scammed out of all her money overse"
type lightning-textarea "Under immense stress due to my mum being scammed out of all her money oversea"
type textarea "Under immense stress due to my mum being scammed out of all her money oversea"
type lightning-textarea "Under immense stress due to my mum being scammed out of all her money overseas"
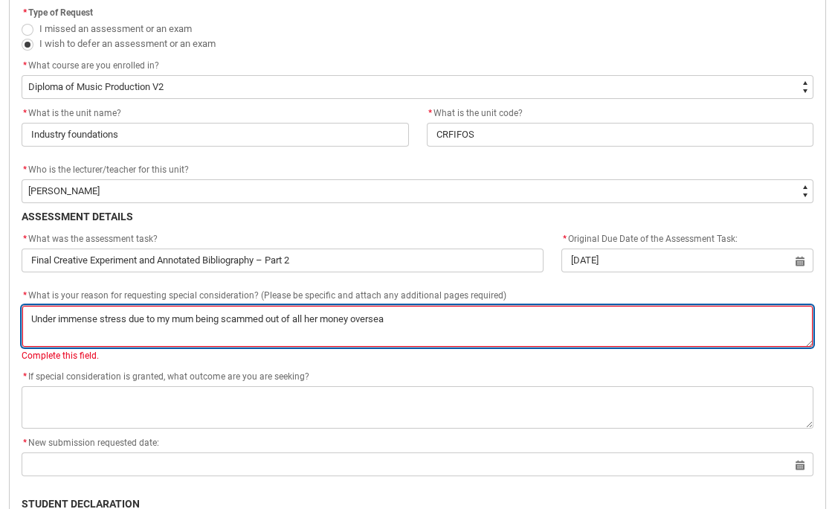
type textarea "Under immense stress due to my mum being scammed out of all her money overseas"
type lightning-textarea "Under immense stress due to my mum being scammed out of all her money overseas"
type textarea "Under immense stress due to my mum being scammed out of all her money overseas"
type lightning-textarea "Under immense stress due to my mum being scammed out of all her money overseas w"
type textarea "Under immense stress due to my mum being scammed out of all her money overseas w"
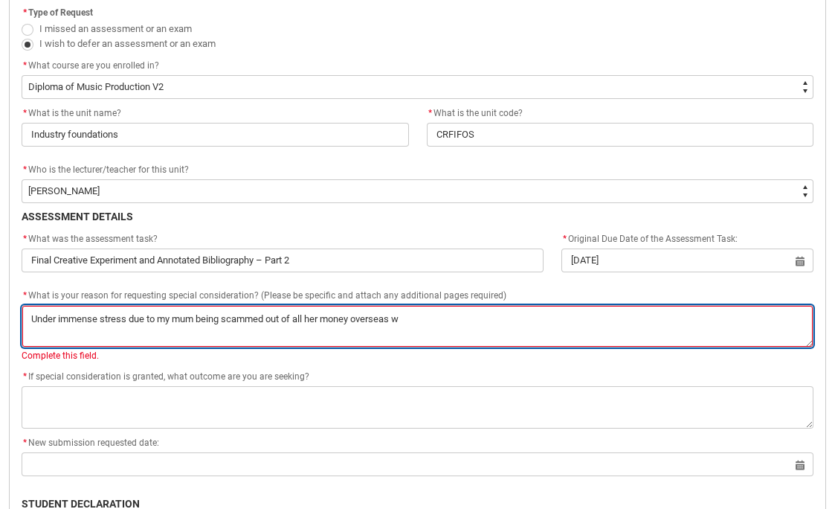
type lightning-textarea "Under immense stress due to my mum being scammed out of all her money overseas …"
type textarea "Under immense stress due to my mum being scammed out of all her money overseas …"
type lightning-textarea "Under immense stress due to my mum being scammed out of all her money overseas …"
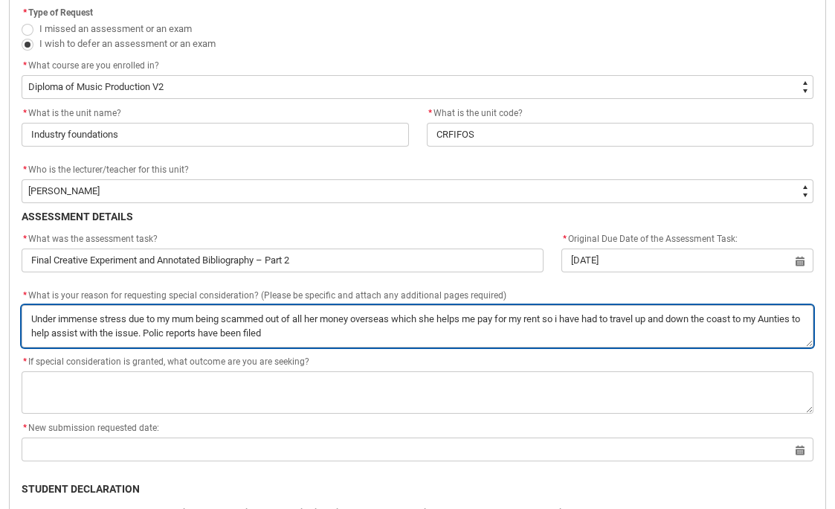
click at [208, 332] on textarea "*" at bounding box center [418, 326] width 792 height 42
click at [344, 332] on textarea "*" at bounding box center [418, 326] width 792 height 42
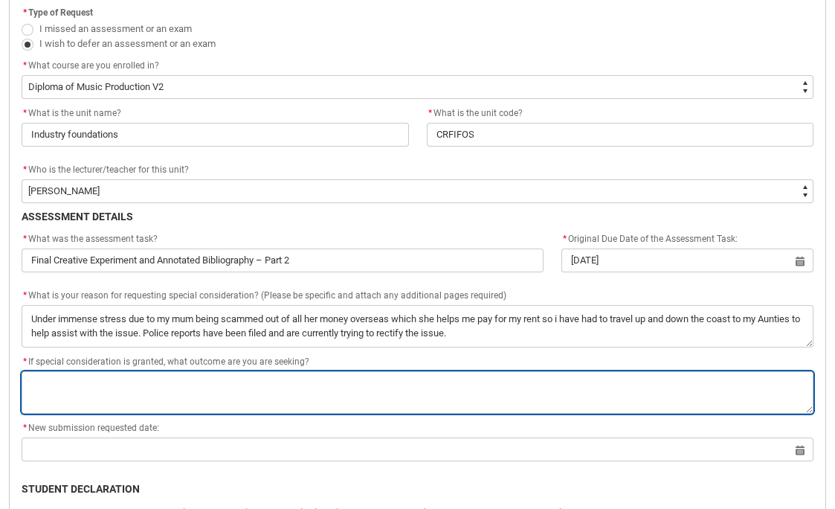
click at [118, 398] on textarea "*" at bounding box center [418, 392] width 792 height 42
click at [191, 381] on textarea "*" at bounding box center [418, 392] width 792 height 42
click at [352, 385] on textarea "*" at bounding box center [418, 392] width 792 height 42
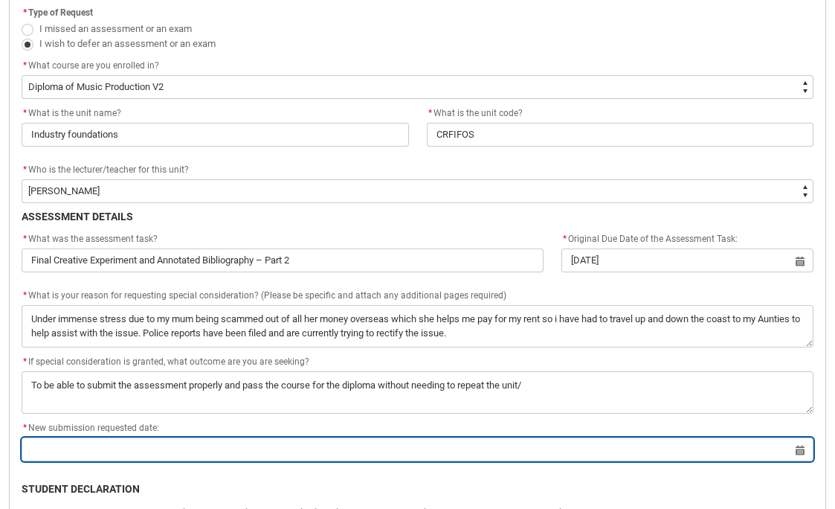
click at [190, 443] on input "Redu_Student_Request flow" at bounding box center [418, 449] width 792 height 24
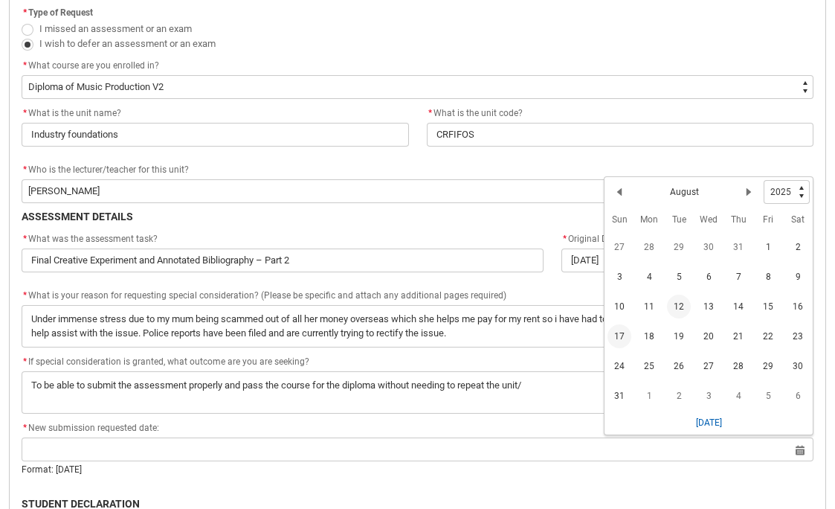
click at [626, 333] on span "17" at bounding box center [620, 336] width 24 height 24
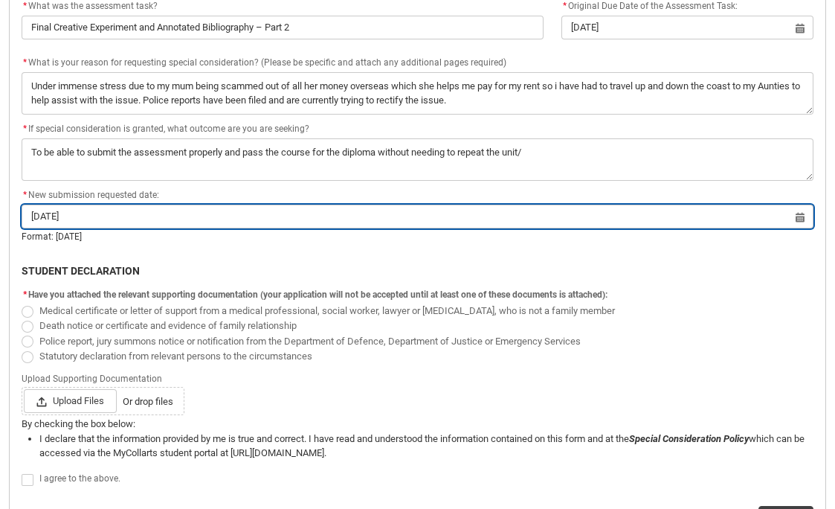
scroll to position [693, 0]
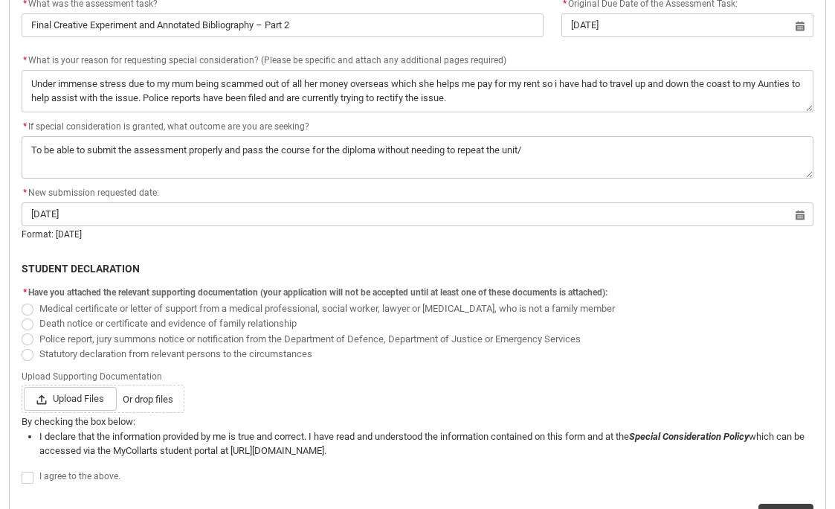
click at [29, 339] on span "Redu_Student_Request flow" at bounding box center [28, 339] width 12 height 12
click at [22, 331] on input "Police report, jury summons notice or notification from the Department of Defen…" at bounding box center [21, 330] width 1 height 1
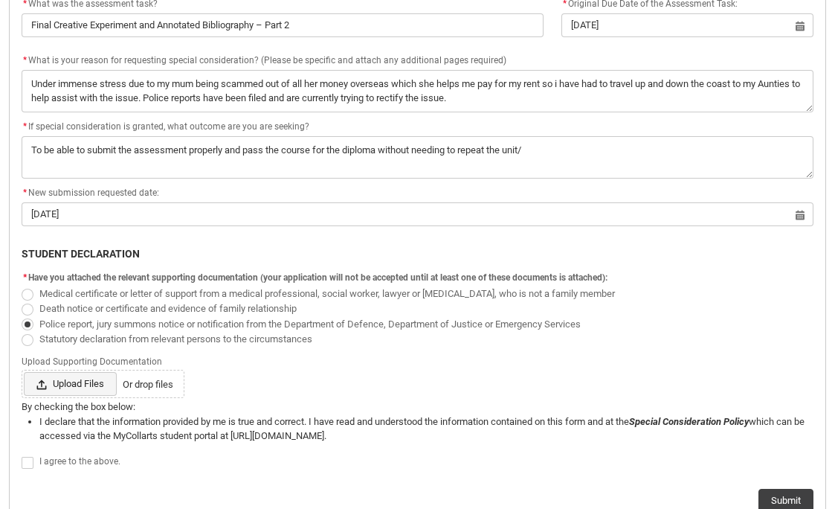
click at [92, 378] on span "Upload Files" at bounding box center [70, 384] width 93 height 24
click at [24, 372] on input "Upload Files Or drop files" at bounding box center [23, 371] width 1 height 1
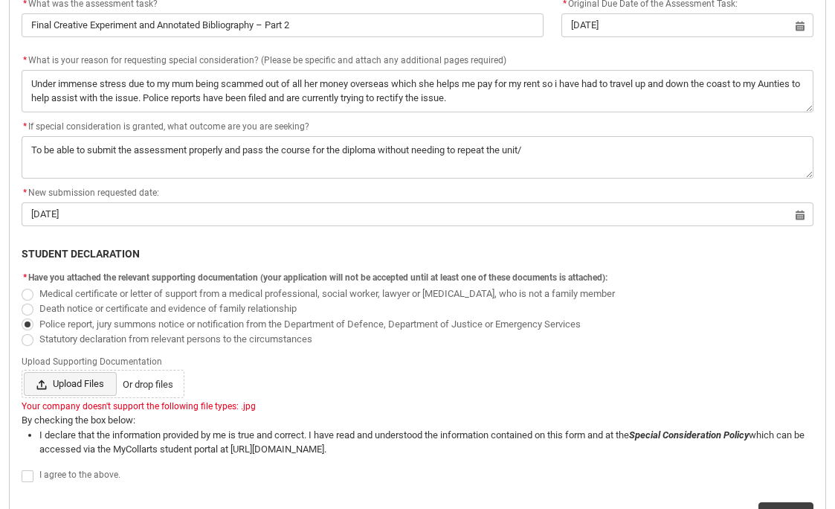
click at [60, 388] on span "Upload Files" at bounding box center [70, 384] width 93 height 24
click at [24, 372] on input "Upload Files Or drop files" at bounding box center [23, 371] width 1 height 1
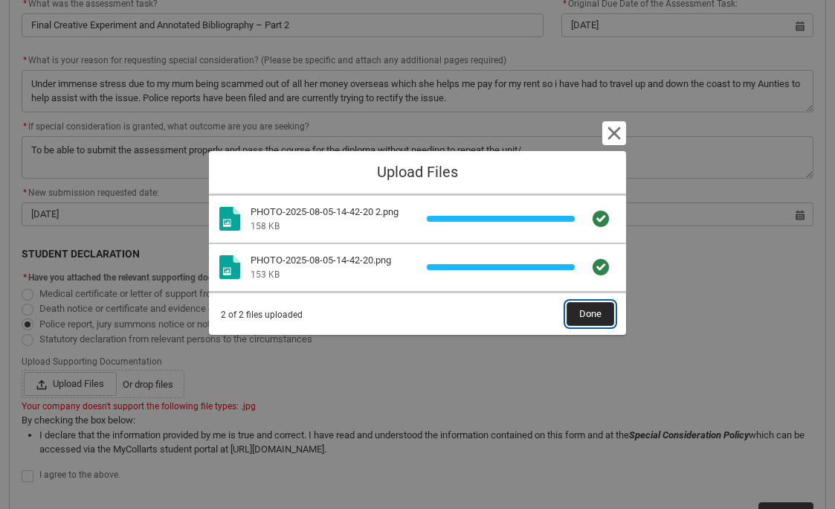
click at [605, 315] on button "Done" at bounding box center [591, 314] width 48 height 24
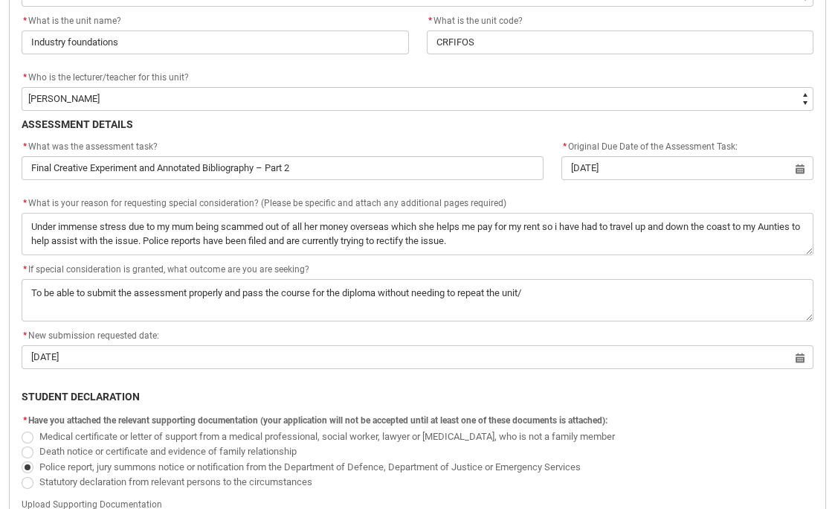
scroll to position [544, 0]
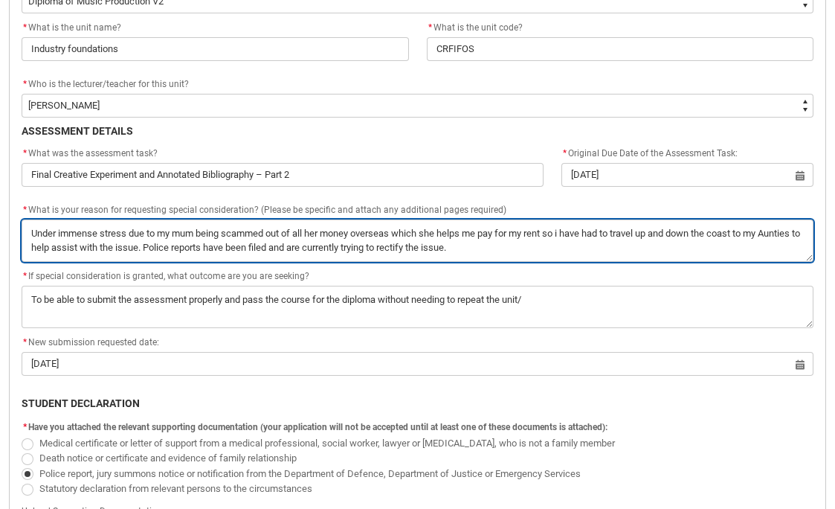
click at [542, 251] on textarea "*" at bounding box center [418, 240] width 792 height 42
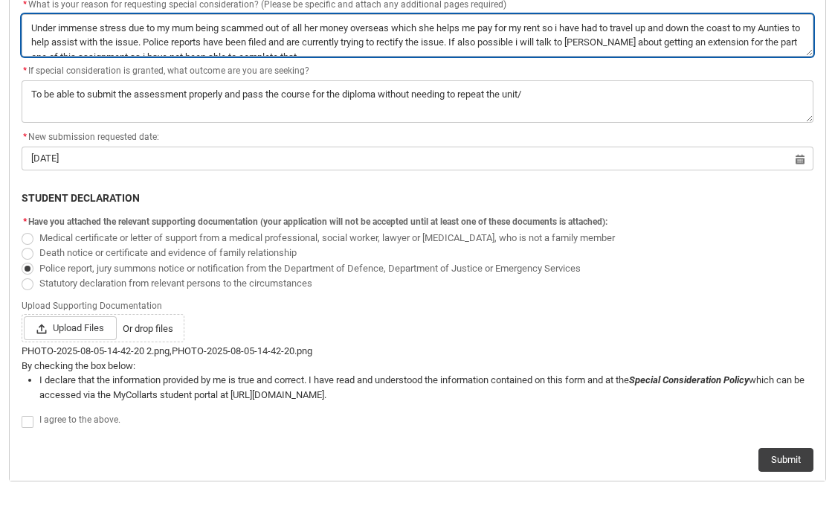
scroll to position [748, 0]
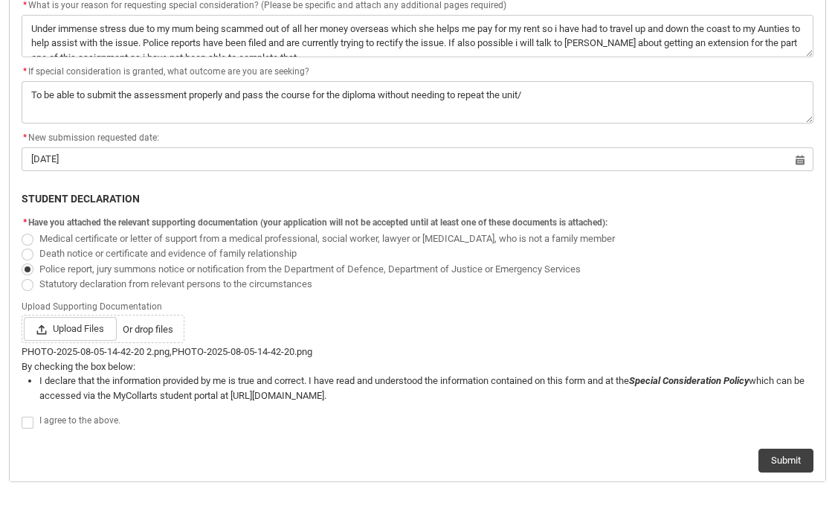
click at [29, 426] on span "Redu_Student_Request flow" at bounding box center [28, 423] width 12 height 12
click at [22, 414] on input "Redu_Student_Request flow" at bounding box center [21, 414] width 1 height 1
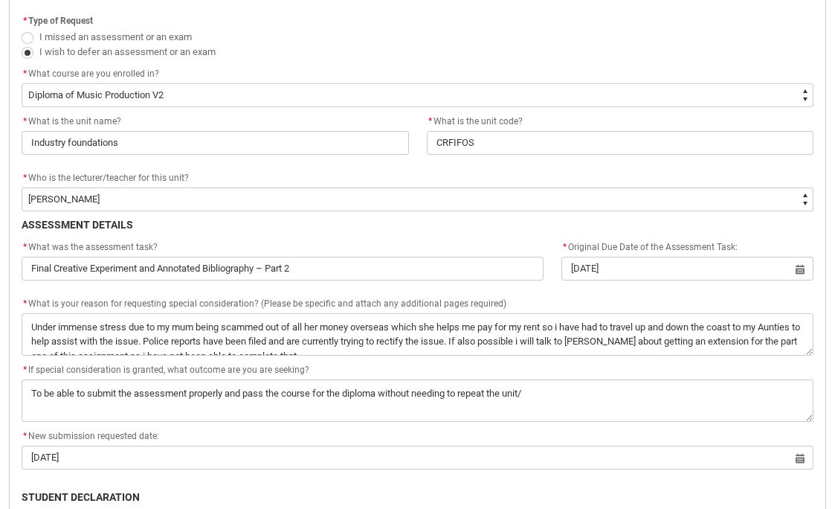
scroll to position [435, 0]
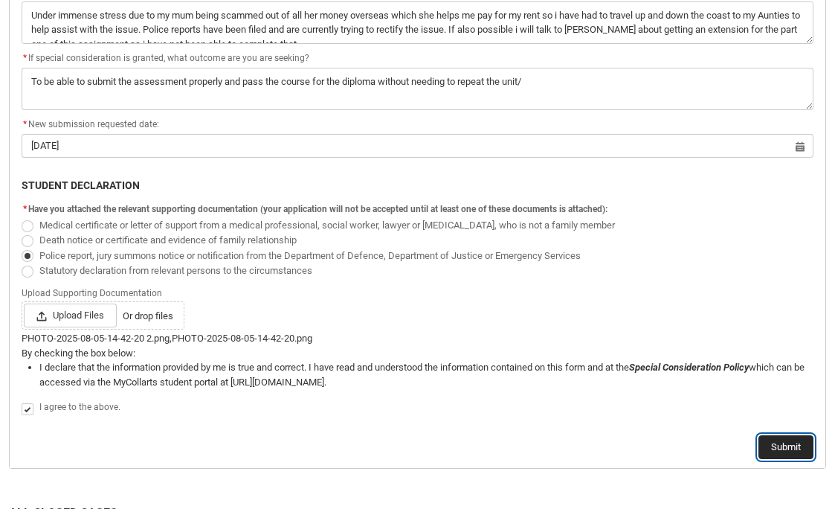
click at [787, 449] on button "Submit" at bounding box center [786, 447] width 55 height 24
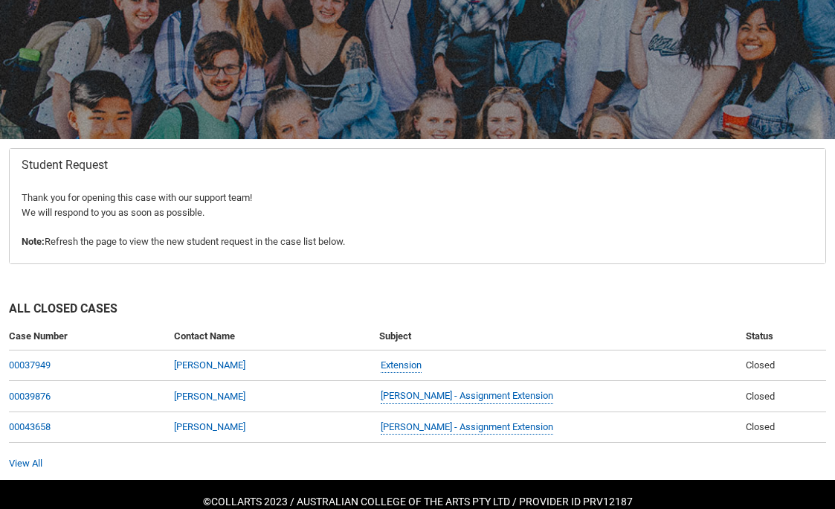
scroll to position [39, 0]
